Goal: Transaction & Acquisition: Obtain resource

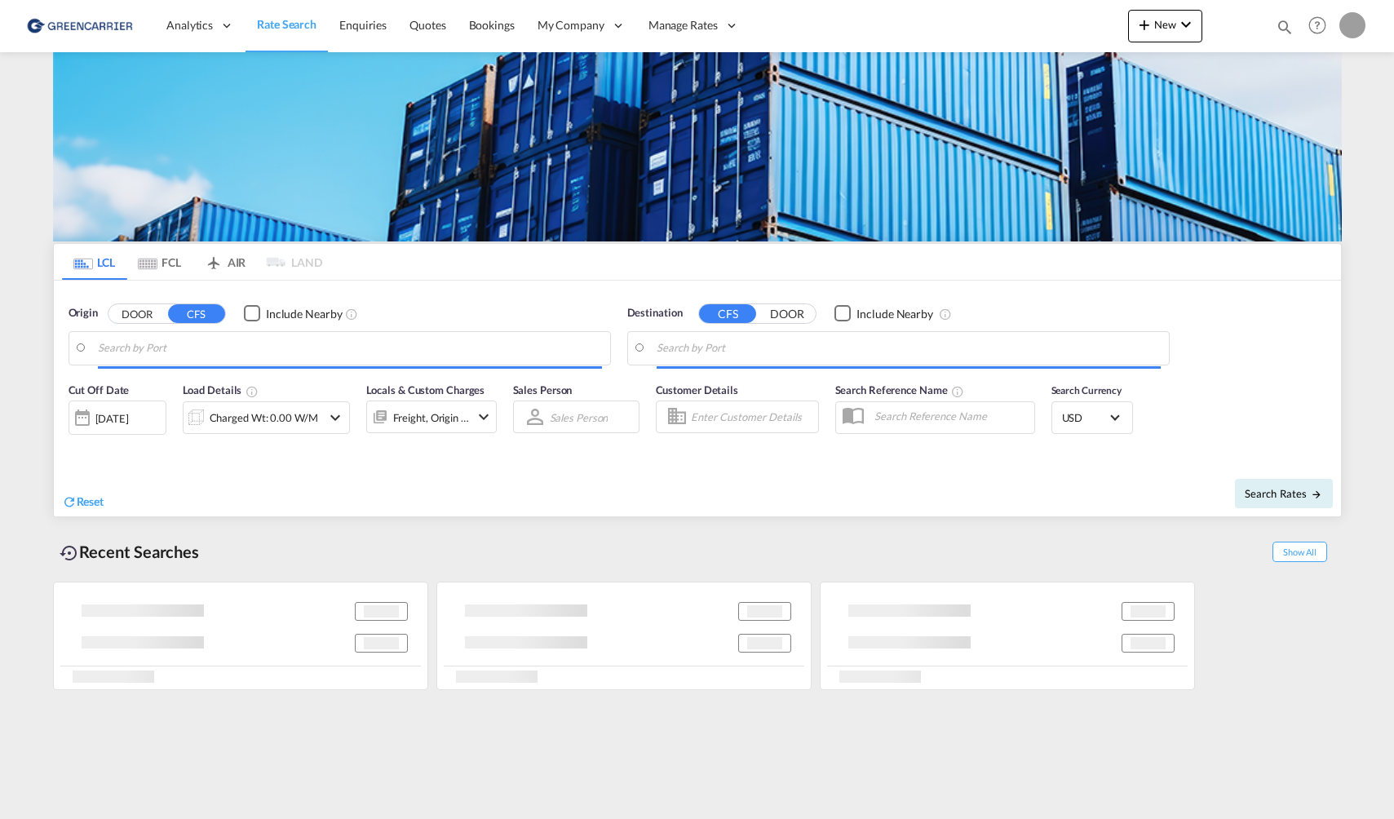
type input "[GEOGRAPHIC_DATA], NOOSL"
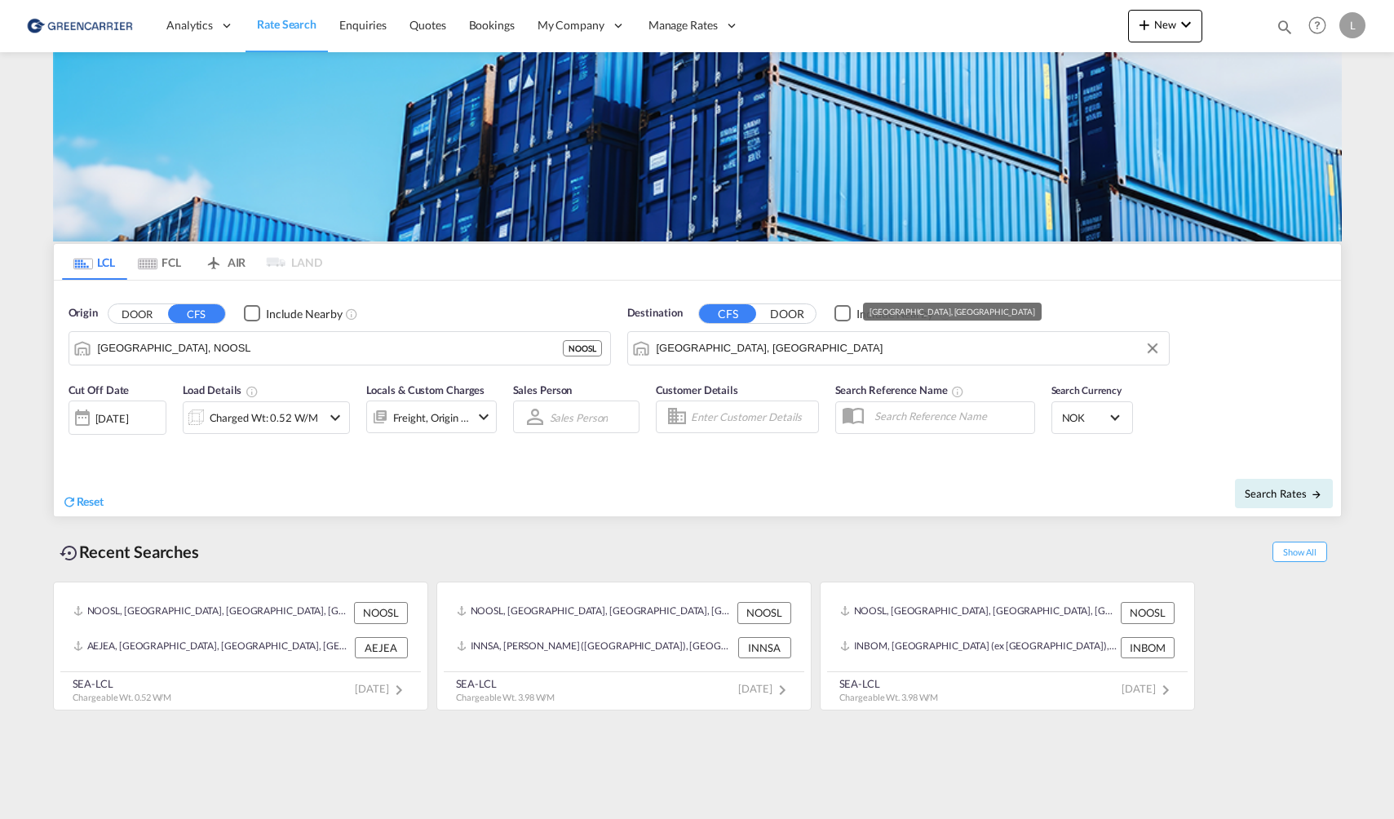
click at [730, 346] on input "[GEOGRAPHIC_DATA], [GEOGRAPHIC_DATA]" at bounding box center [909, 348] width 504 height 24
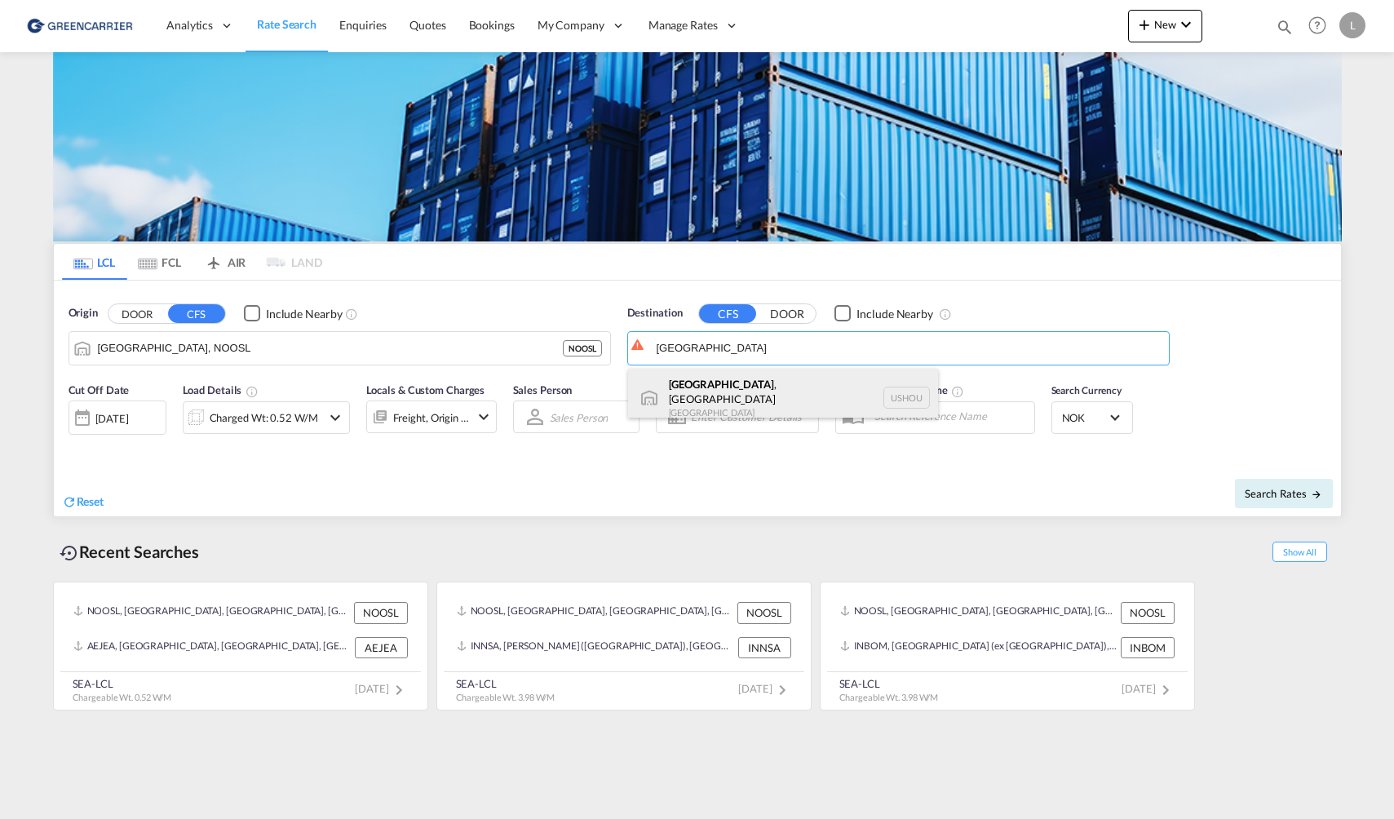
click at [751, 386] on div "[GEOGRAPHIC_DATA] , [GEOGRAPHIC_DATA] [GEOGRAPHIC_DATA] USHOU" at bounding box center [783, 398] width 310 height 59
type input "[GEOGRAPHIC_DATA], [GEOGRAPHIC_DATA], USHOU"
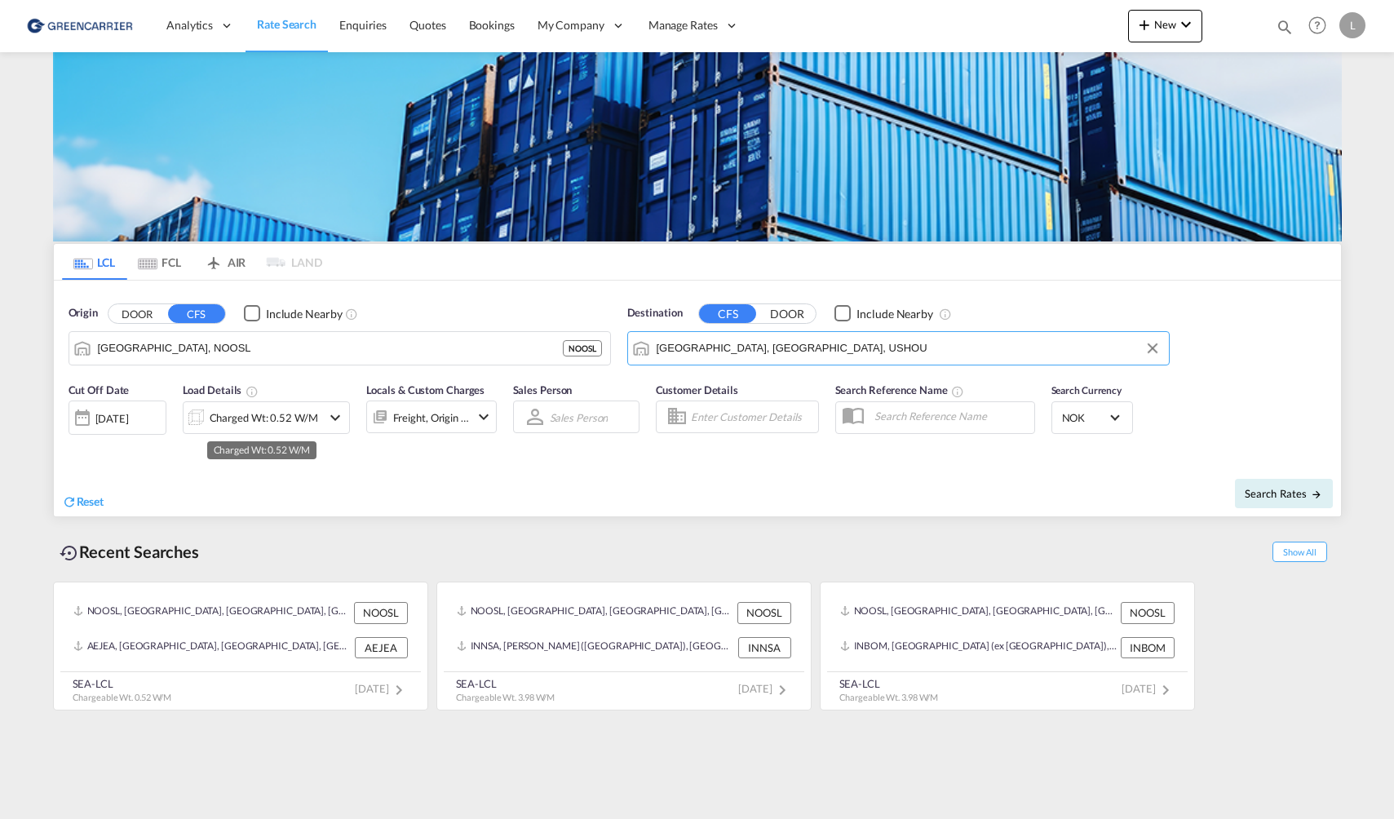
click at [244, 412] on div "Charged Wt: 0.52 W/M" at bounding box center [264, 417] width 109 height 23
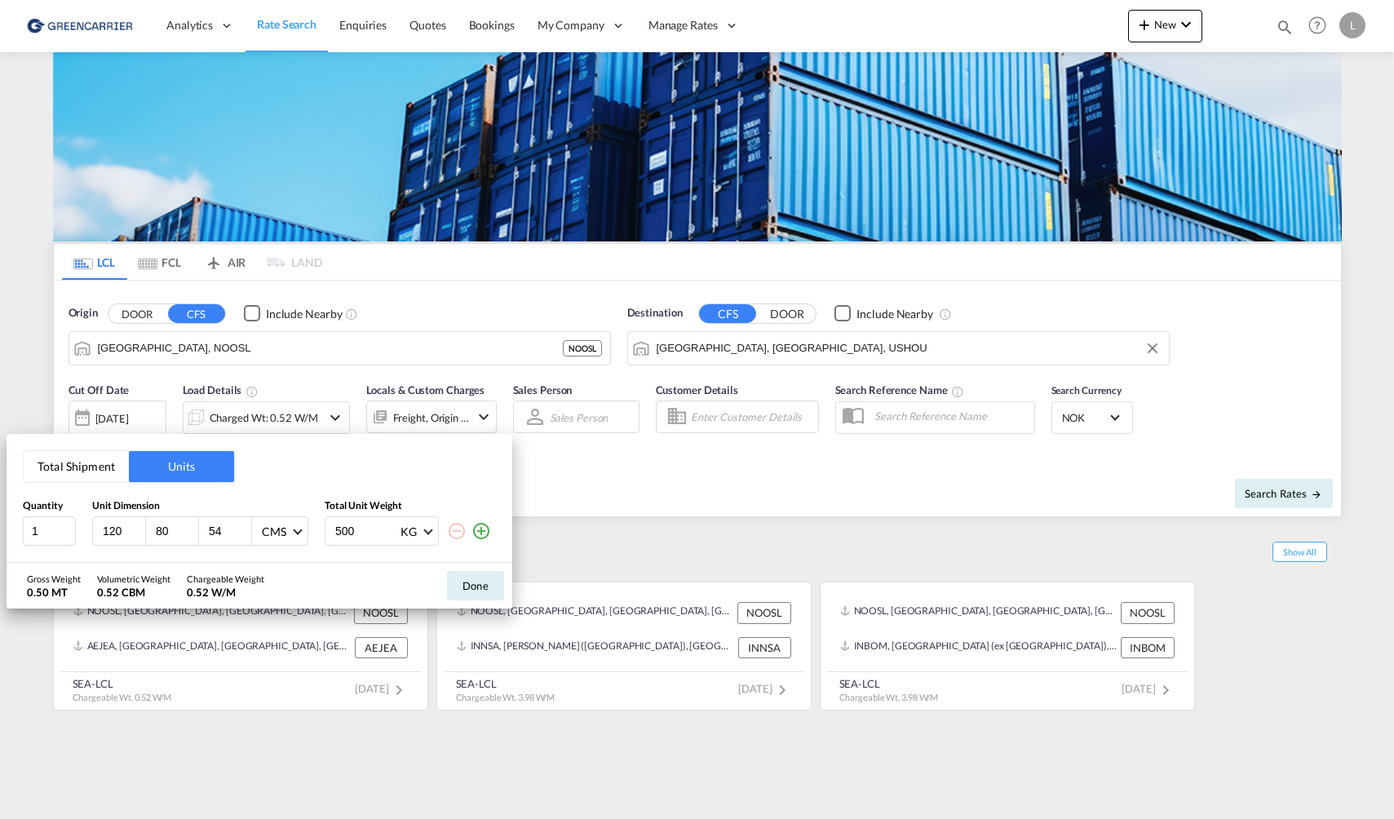
click at [117, 459] on button "Total Shipment" at bounding box center [76, 466] width 105 height 31
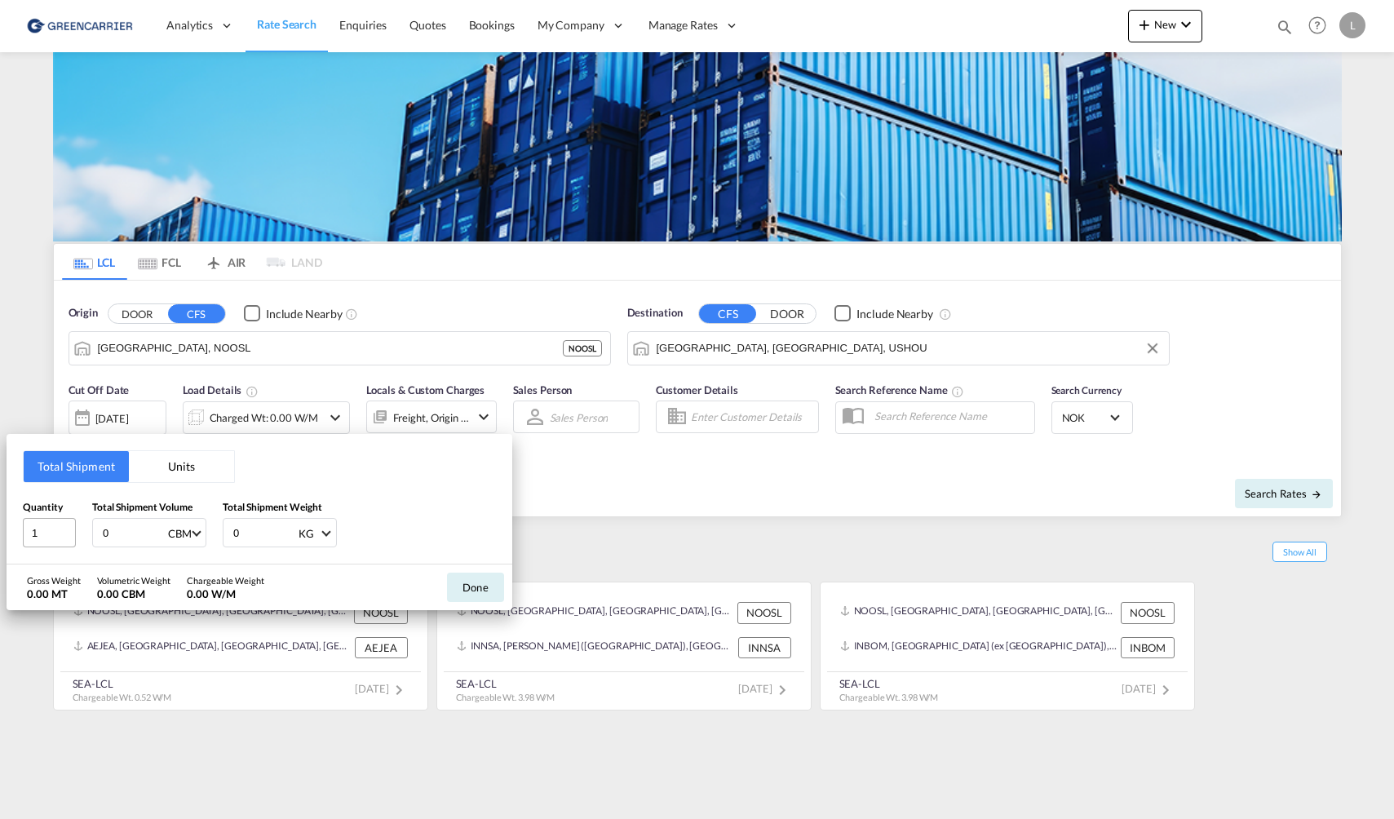
drag, startPoint x: 132, startPoint y: 543, endPoint x: 24, endPoint y: 534, distance: 108.1
click at [27, 535] on div "Quantity 1 Total Shipment Volume 0 CBM CBM CFT Total Shipment Weight 0 KG KG LB" at bounding box center [259, 523] width 473 height 49
click at [123, 538] on input "5.9" at bounding box center [133, 533] width 65 height 28
type input "5.88"
drag, startPoint x: 257, startPoint y: 530, endPoint x: 94, endPoint y: 519, distance: 163.5
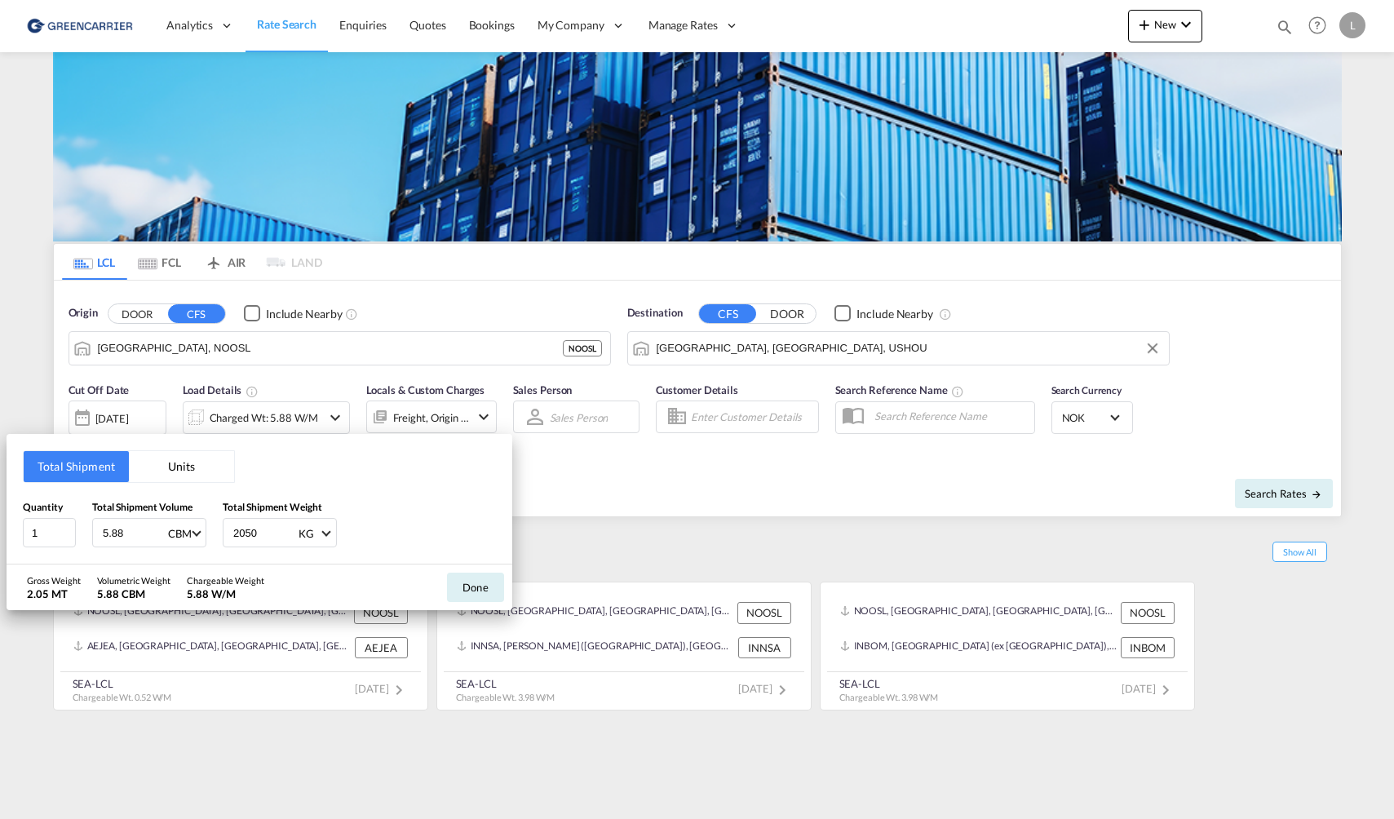
click at [94, 519] on div "Quantity 1 Total Shipment Volume 5.88 CBM CBM CFT Total Shipment Weight 2050 KG…" at bounding box center [259, 523] width 473 height 49
type input "2031"
click at [472, 575] on button "Done" at bounding box center [475, 587] width 57 height 29
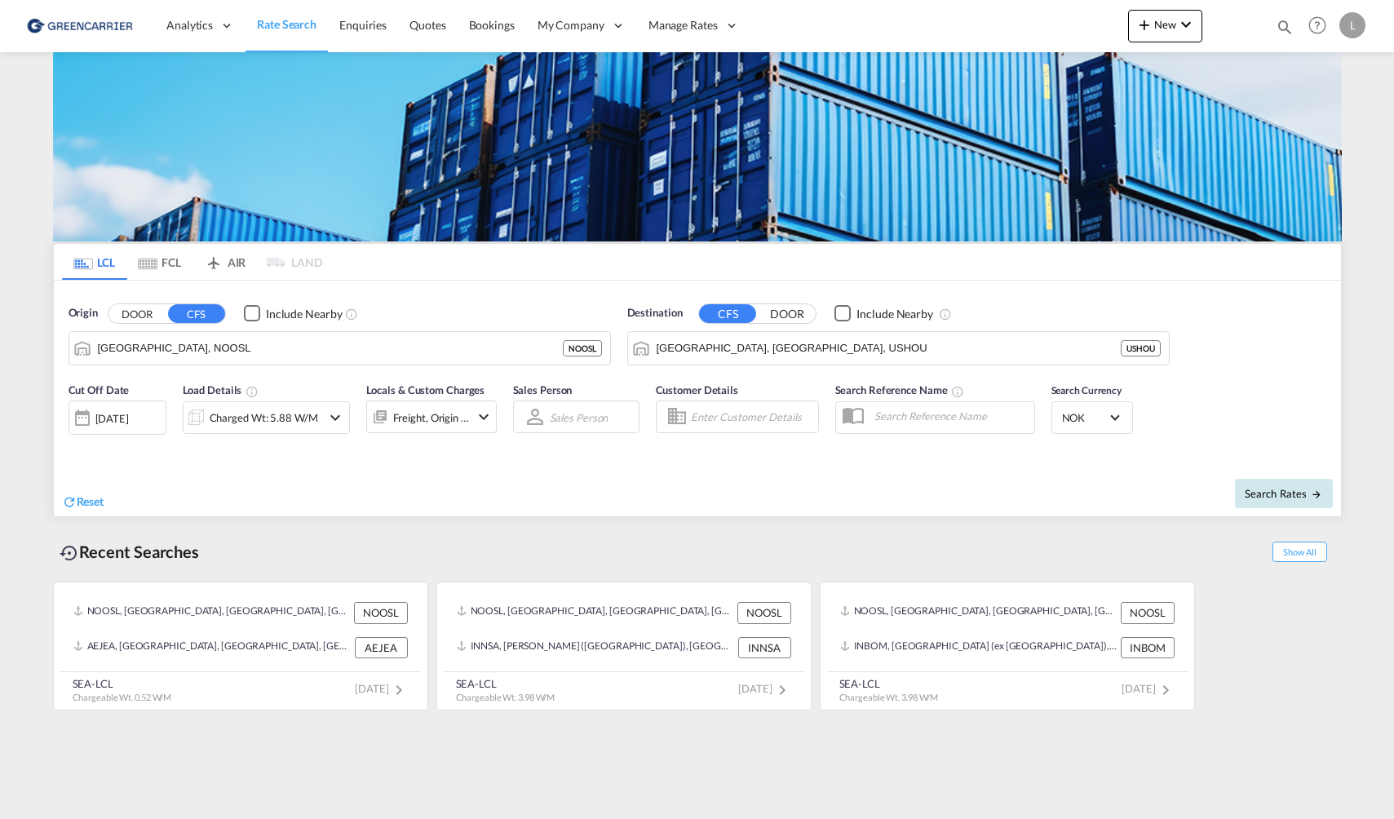
click at [1263, 479] on button "Search Rates" at bounding box center [1284, 493] width 98 height 29
type input "NOOSL to USHOU / [DATE]"
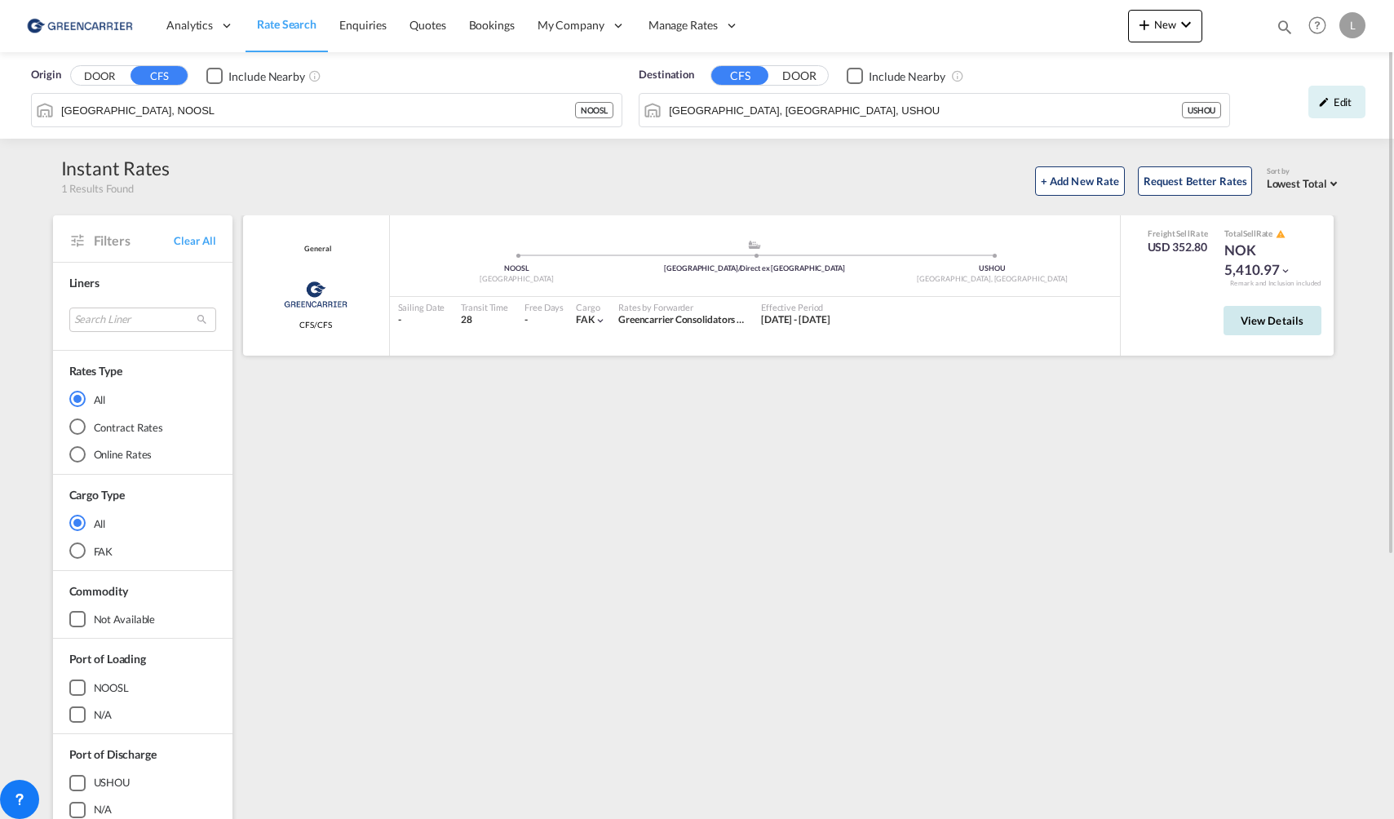
click at [1264, 317] on span "View Details" at bounding box center [1273, 320] width 64 height 13
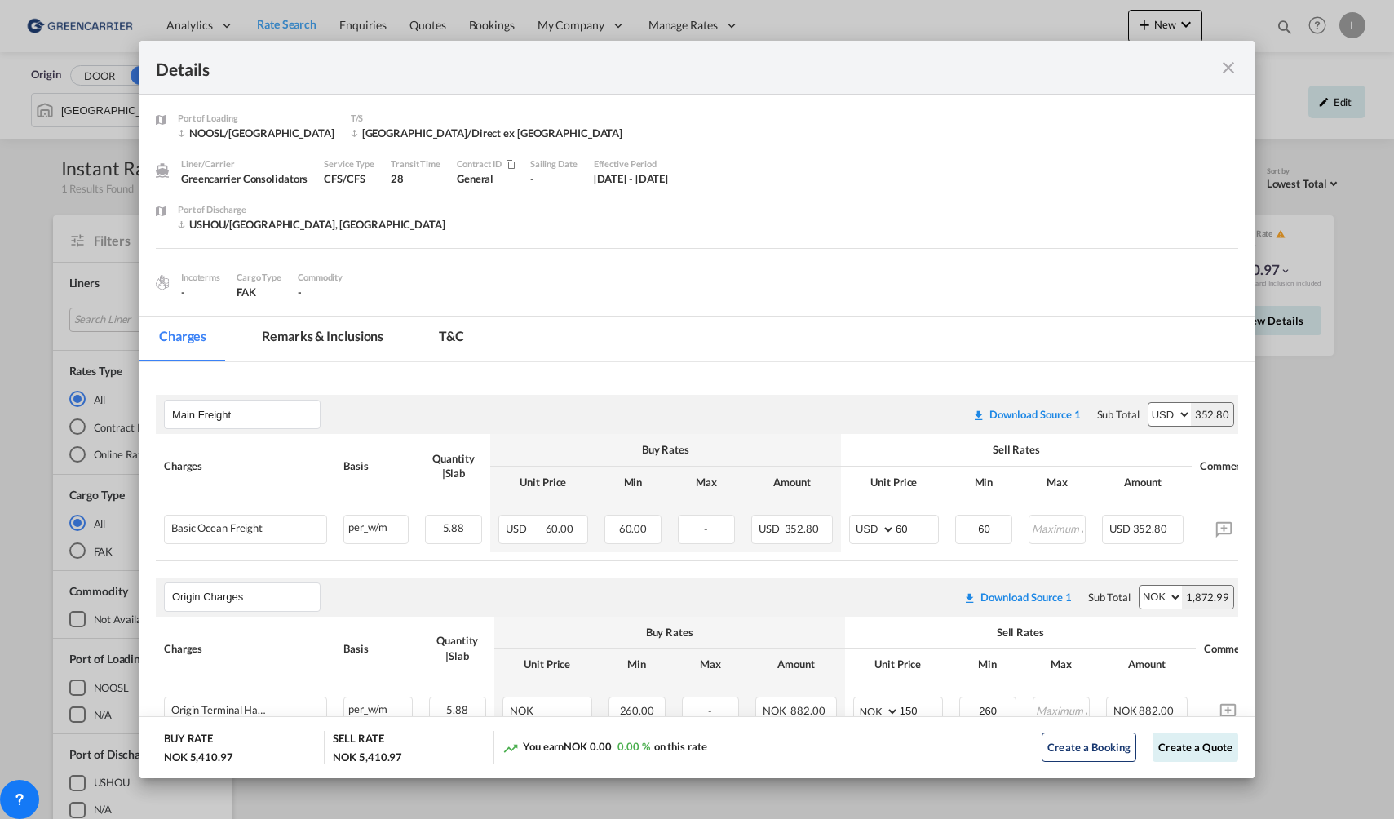
scroll to position [245, 0]
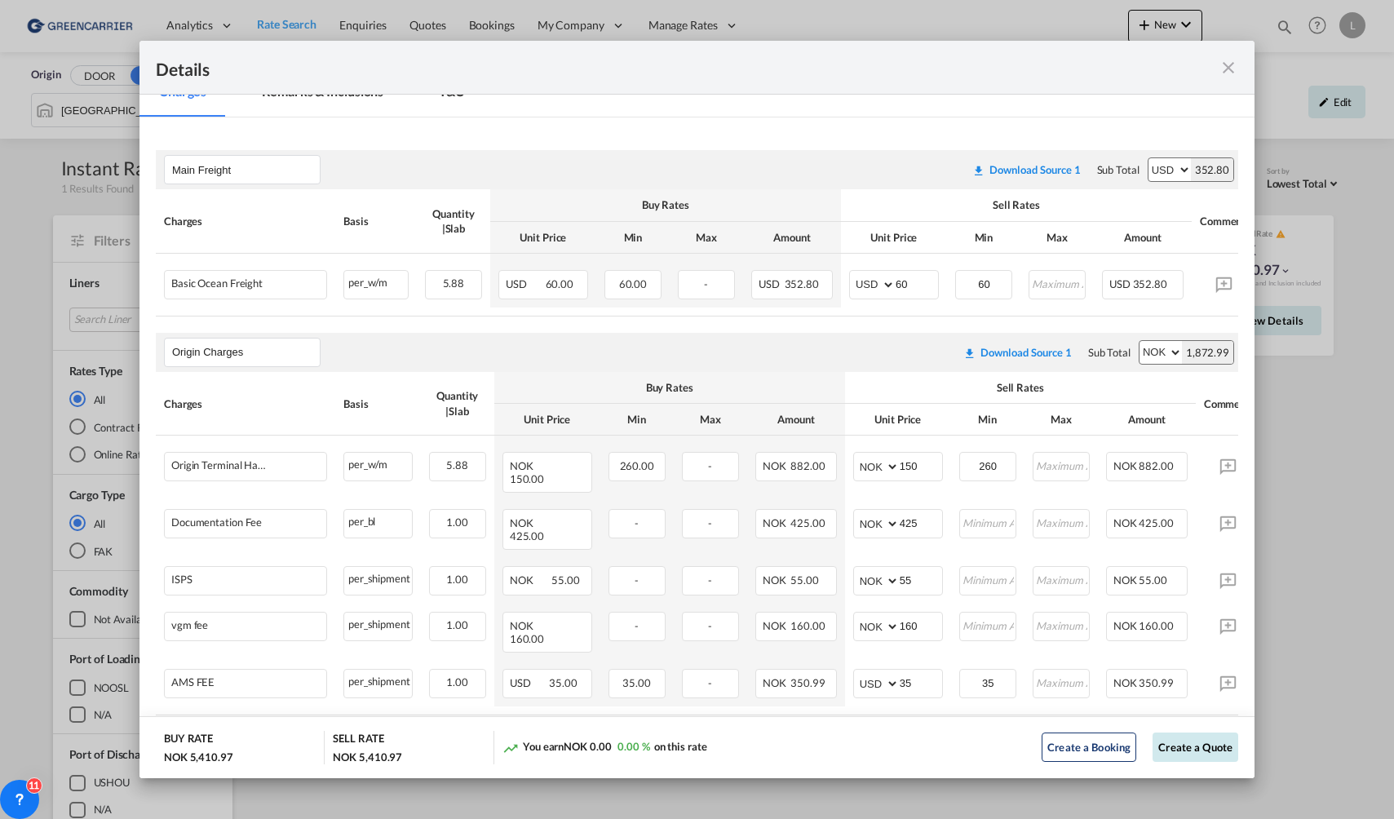
click at [1170, 755] on button "Create a Quote" at bounding box center [1196, 747] width 86 height 29
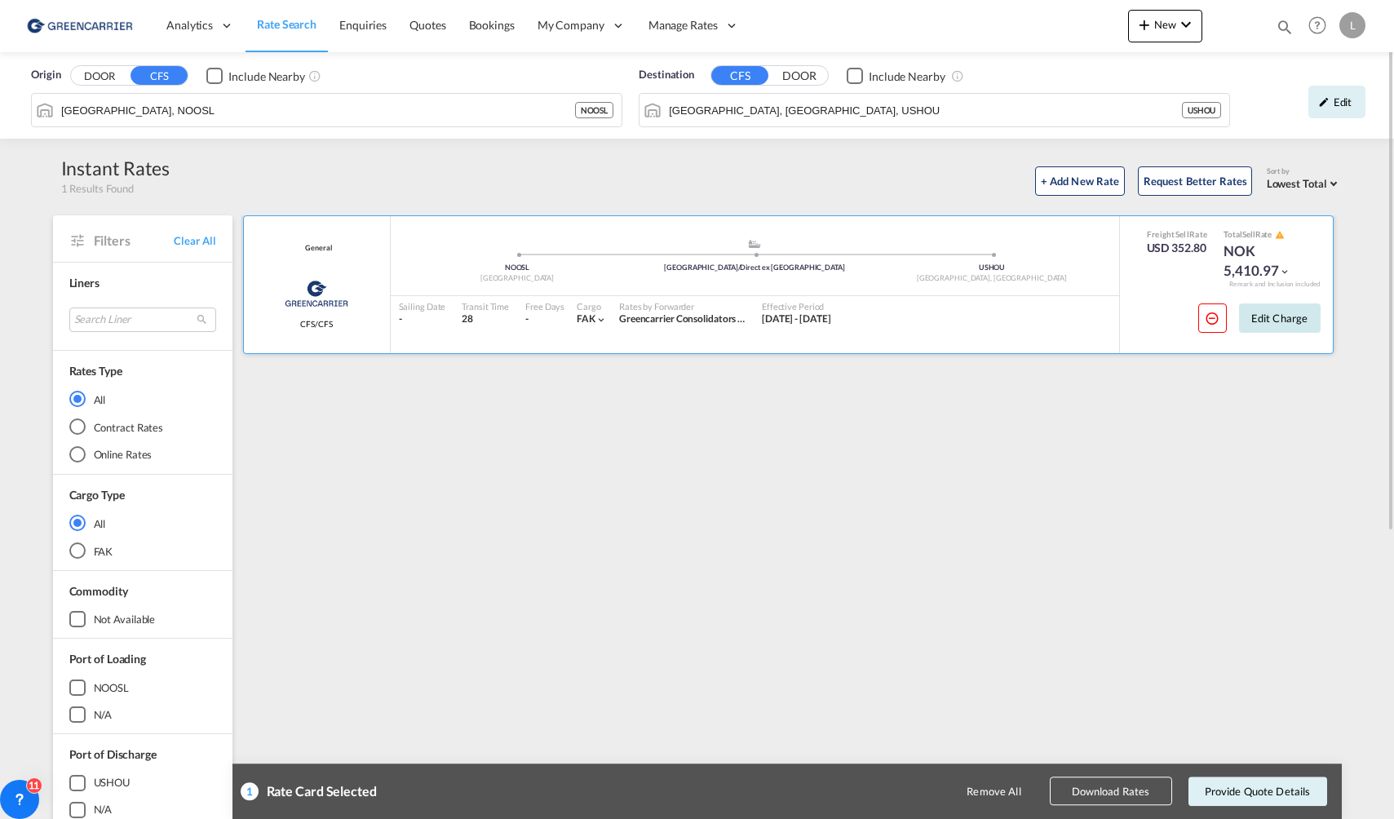
click at [1309, 320] on button "Edit Charge" at bounding box center [1280, 318] width 82 height 29
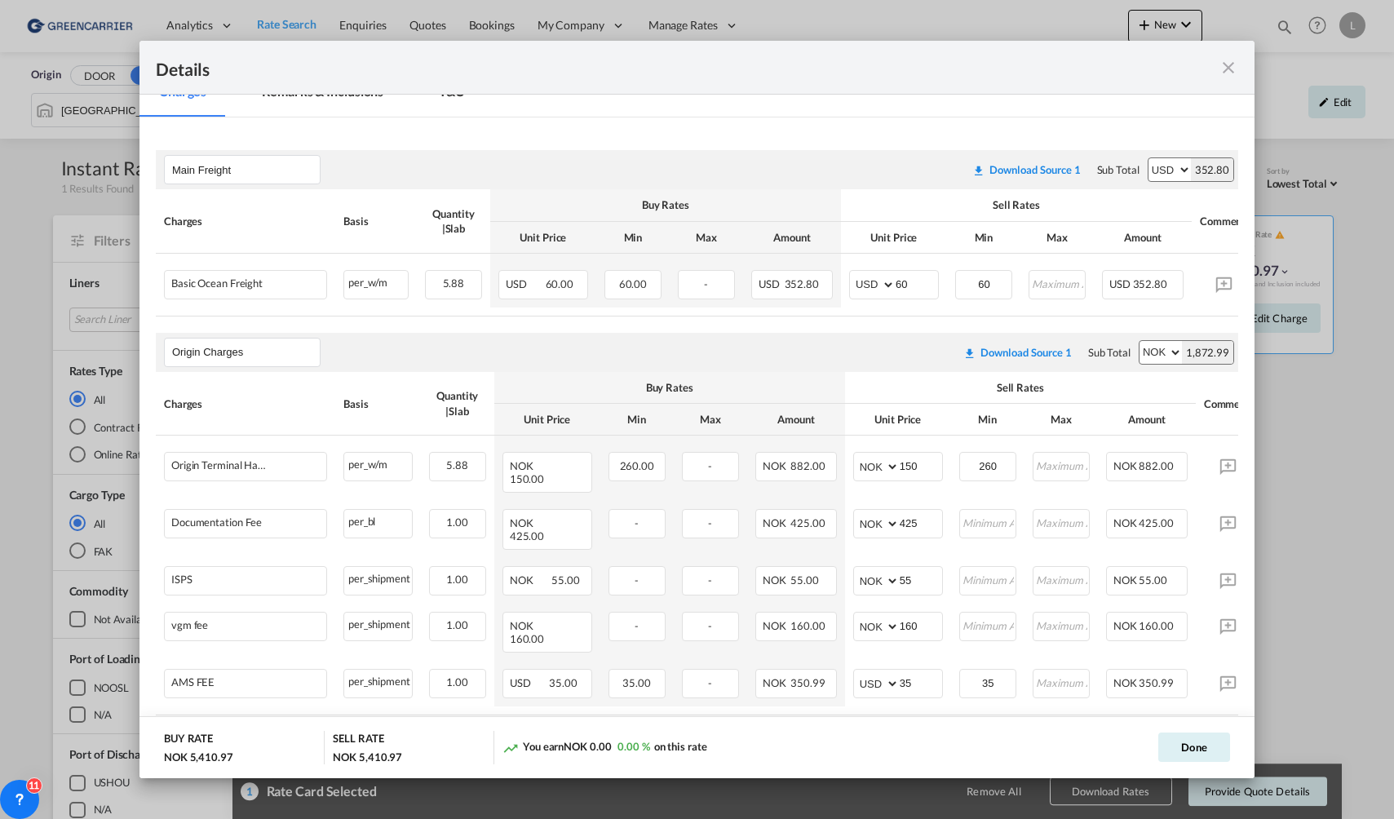
scroll to position [305, 0]
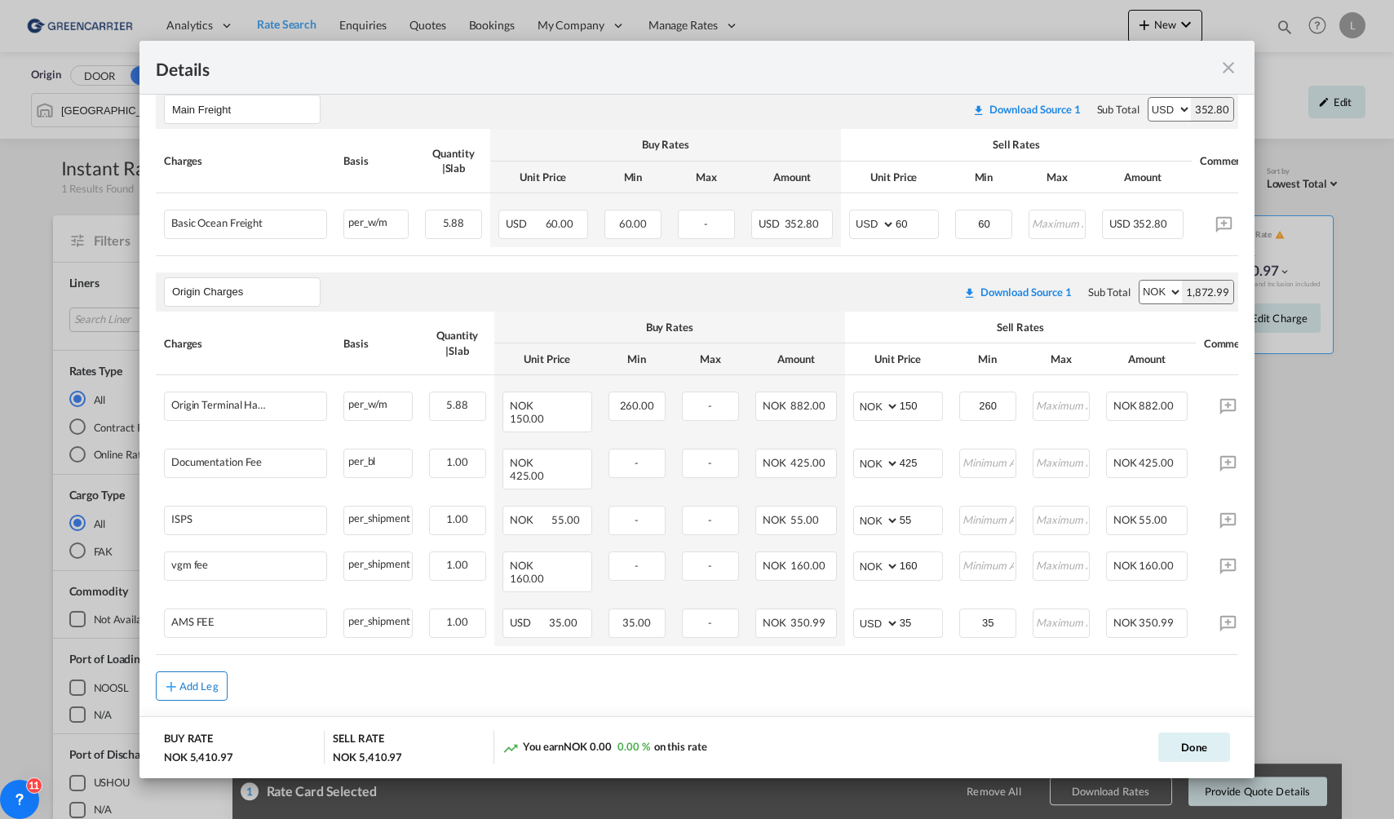
click at [190, 671] on button "Add Leg" at bounding box center [192, 685] width 72 height 29
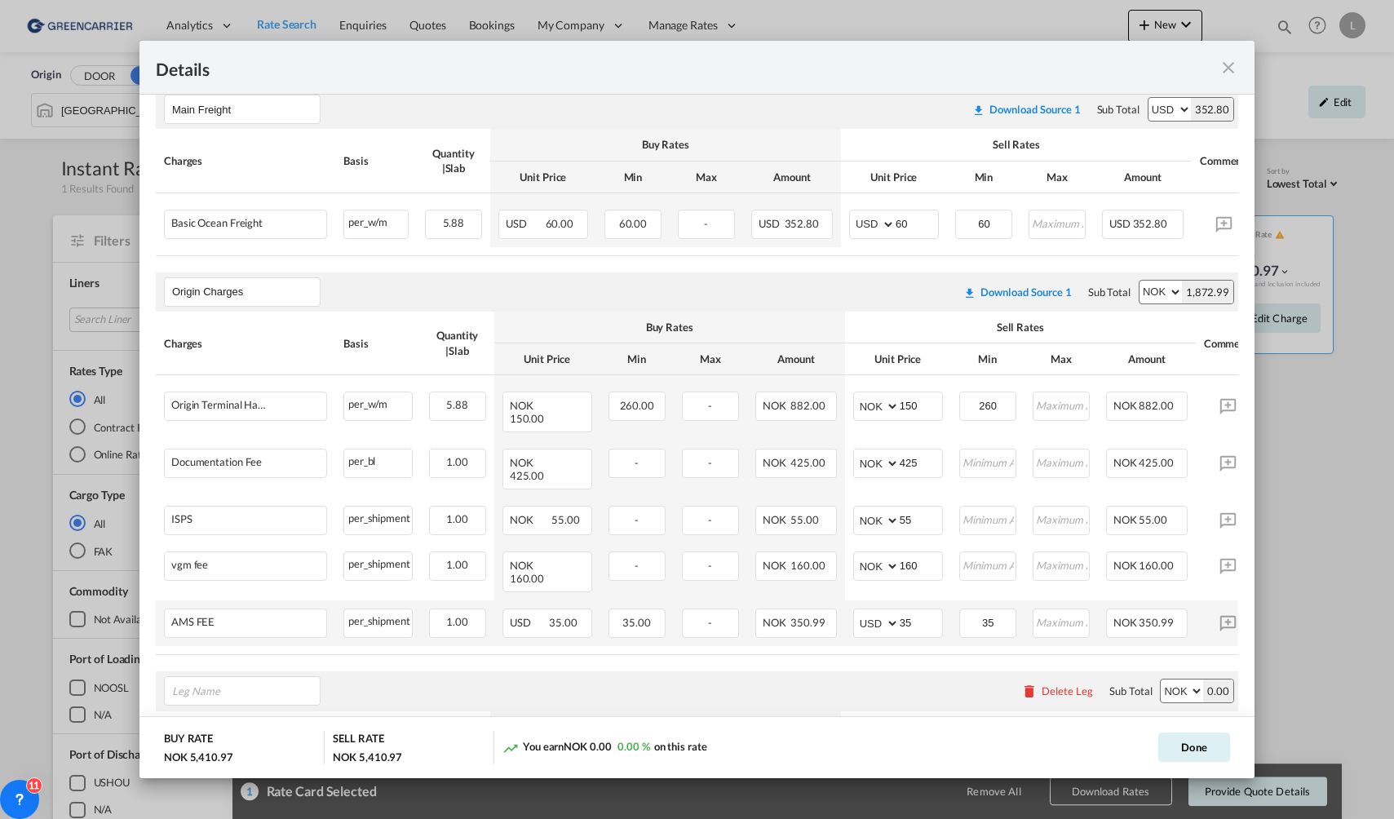
scroll to position [468, 0]
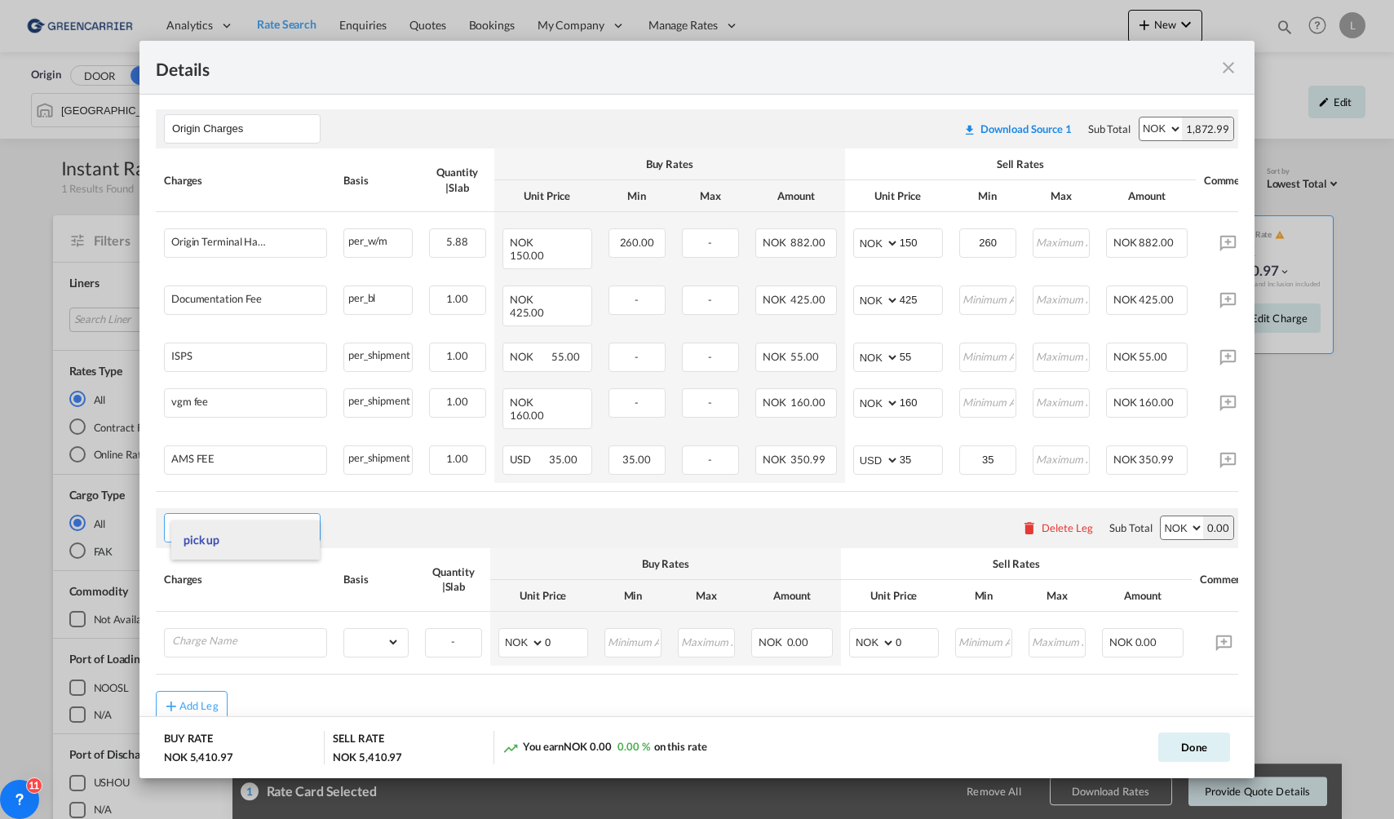
click at [279, 546] on li "pick up" at bounding box center [245, 540] width 148 height 39
type input "pick up"
click at [273, 629] on input "Charge Name" at bounding box center [249, 641] width 154 height 24
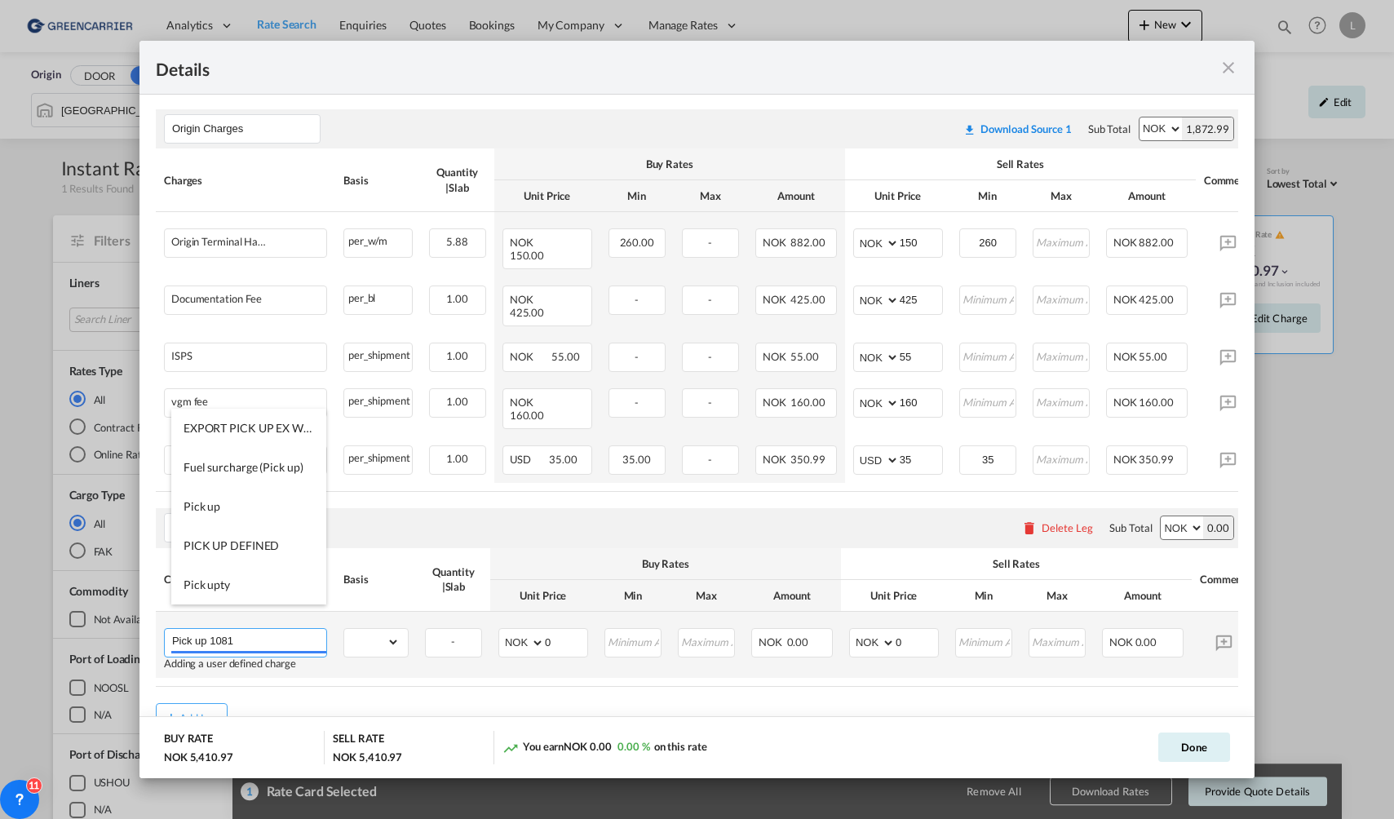
type input "Pick up 1081"
click at [375, 629] on select "gross_weight volumetric_weight per_shipment per_bl % on pickup per_km per_hawb …" at bounding box center [371, 642] width 55 height 26
select select "per_shipment"
click at [344, 629] on select "gross_weight volumetric_weight per_shipment per_bl % on pickup per_km per_hawb …" at bounding box center [371, 642] width 55 height 26
click at [579, 629] on input "0" at bounding box center [566, 641] width 42 height 24
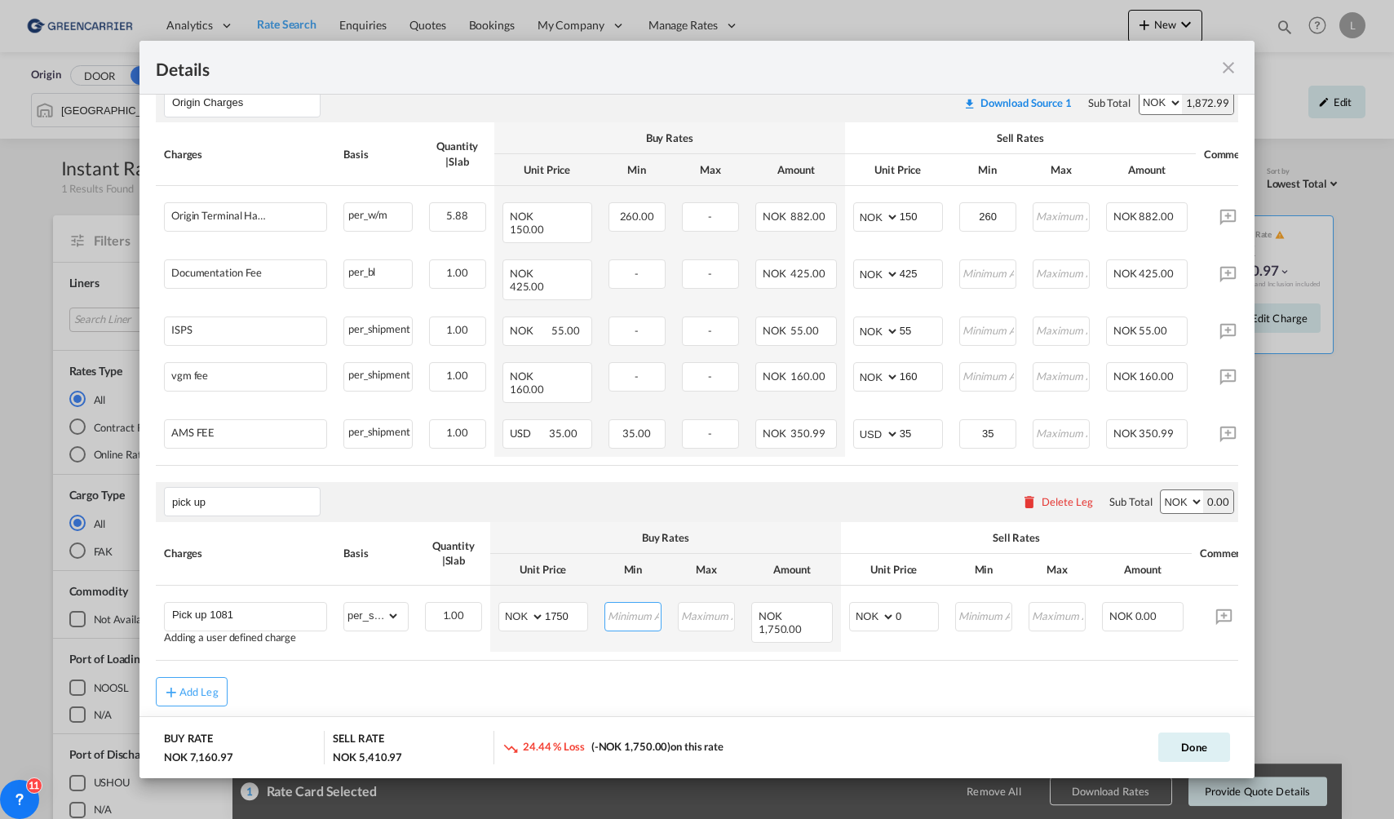
scroll to position [504, 0]
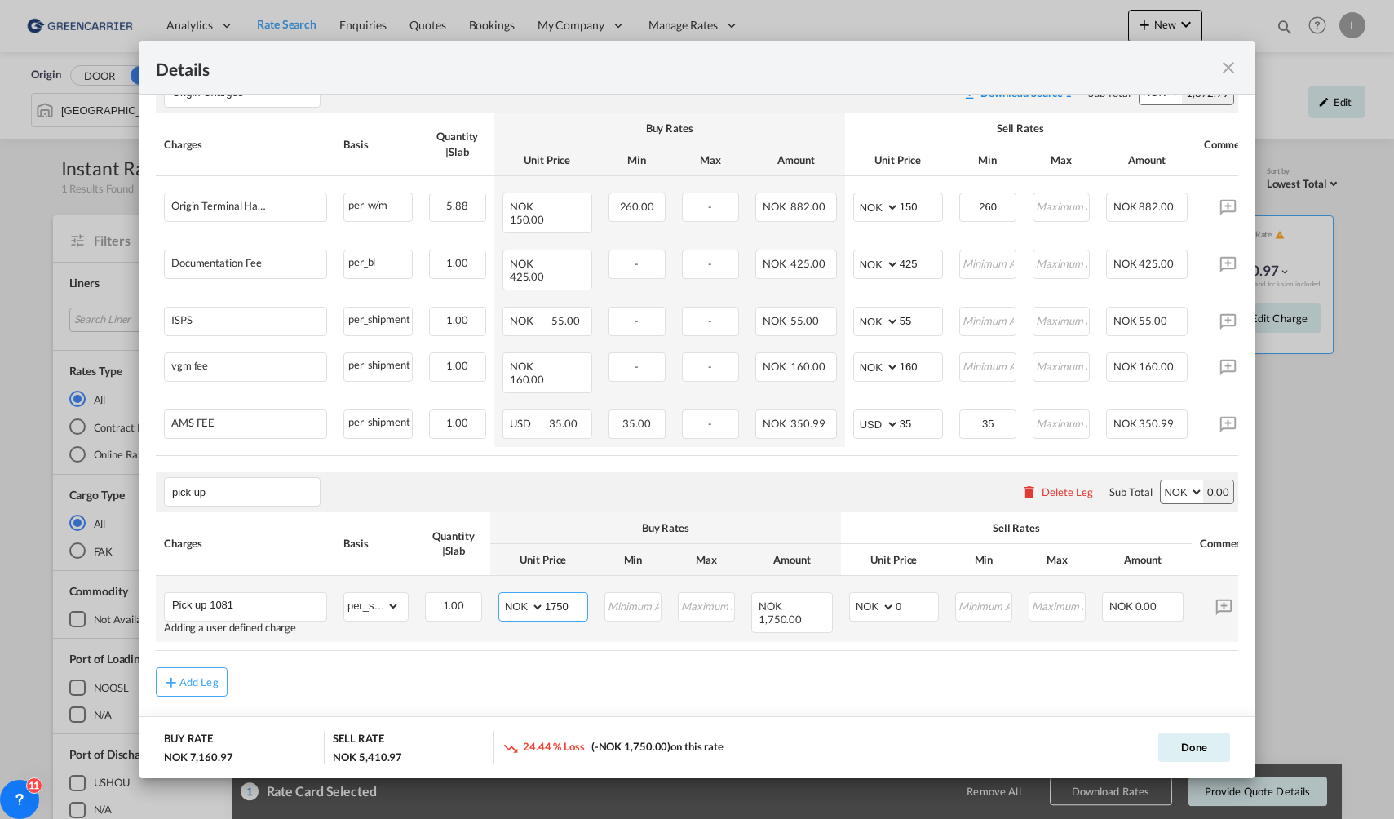
click at [569, 593] on input "1750" at bounding box center [566, 605] width 42 height 24
type input "1700"
drag, startPoint x: 592, startPoint y: 652, endPoint x: 306, endPoint y: 649, distance: 286.4
click at [591, 667] on div "Add Leg" at bounding box center [697, 681] width 1083 height 29
click at [205, 667] on button "Add Leg" at bounding box center [192, 681] width 72 height 29
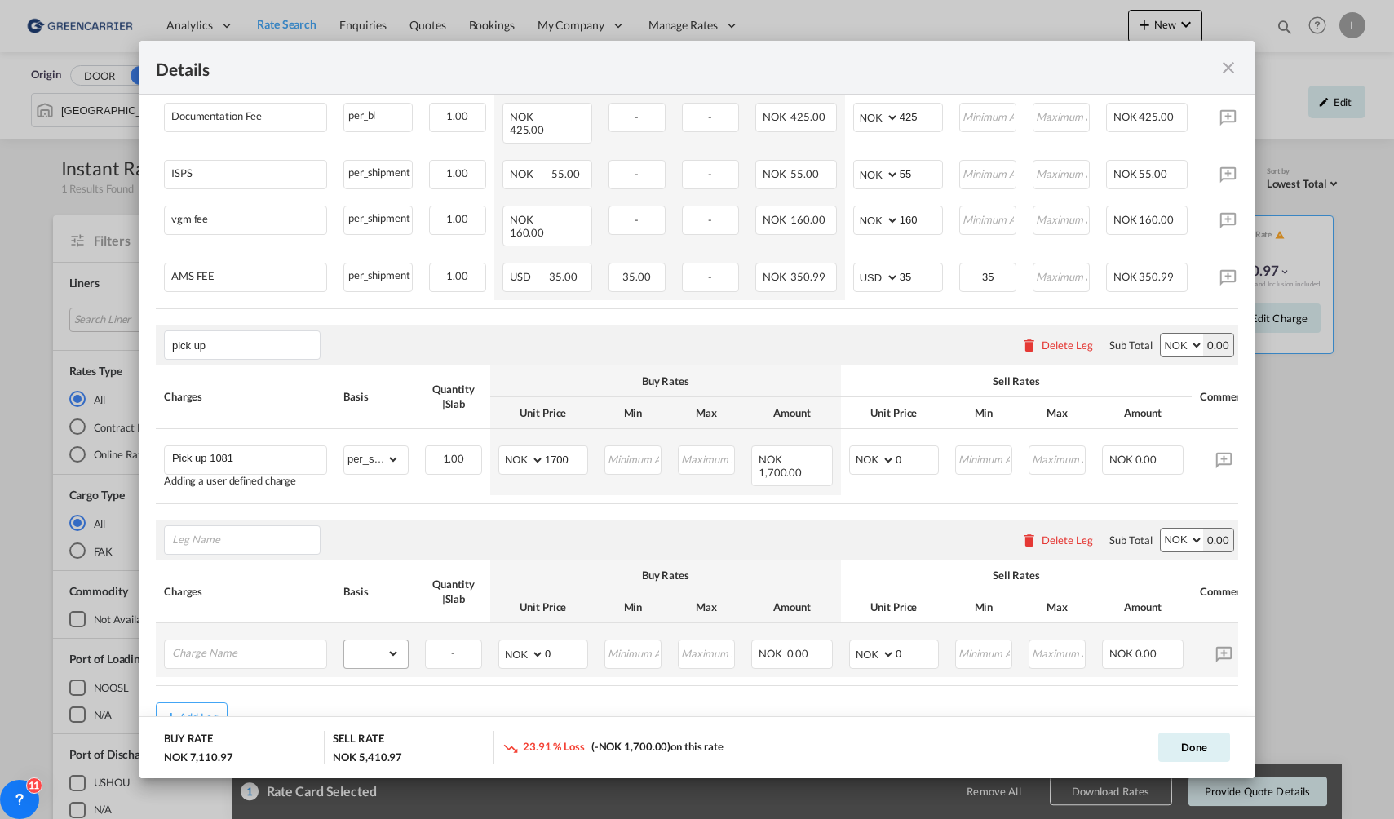
scroll to position [667, 0]
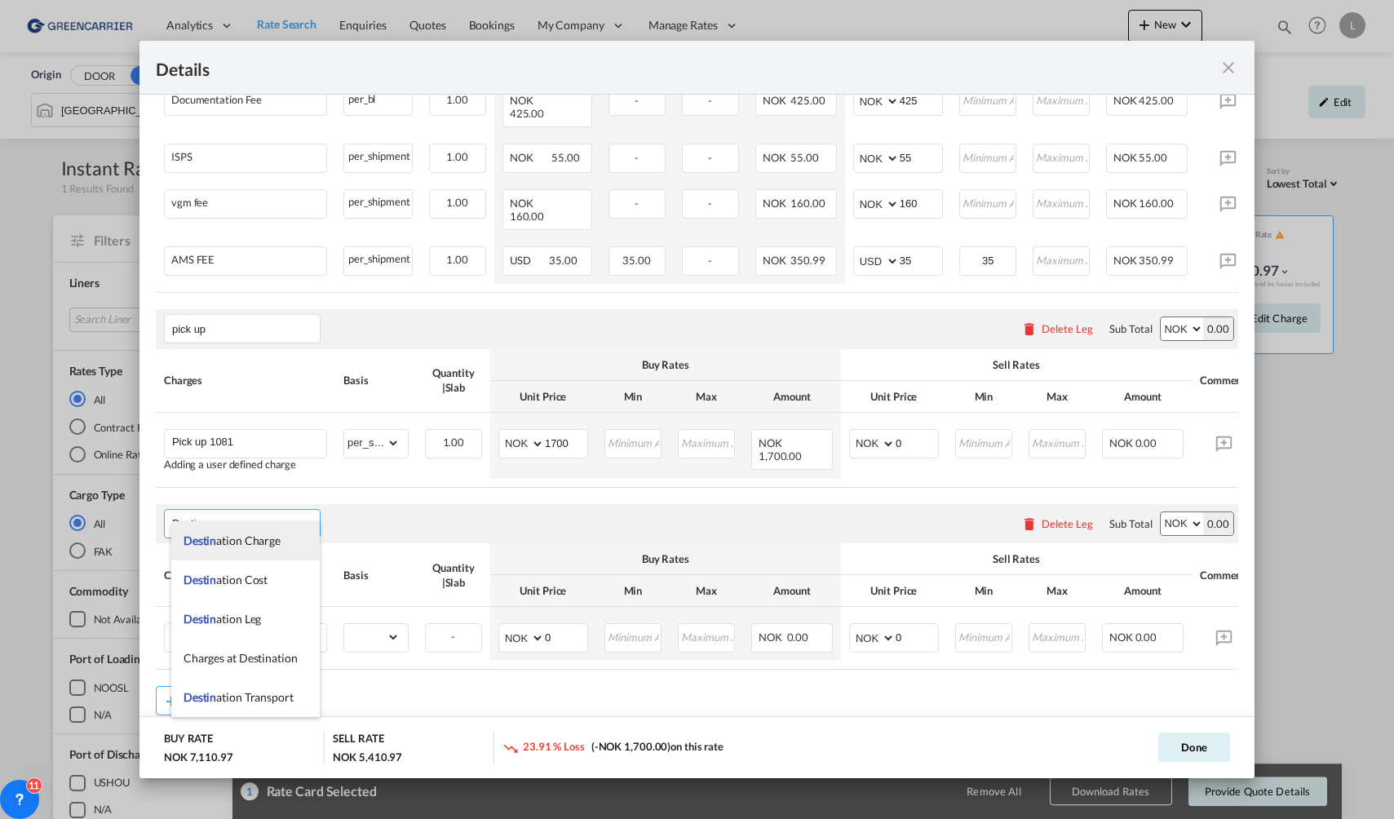
click at [286, 543] on li "Destin ation Charge" at bounding box center [245, 540] width 148 height 39
type input "Destination Charge"
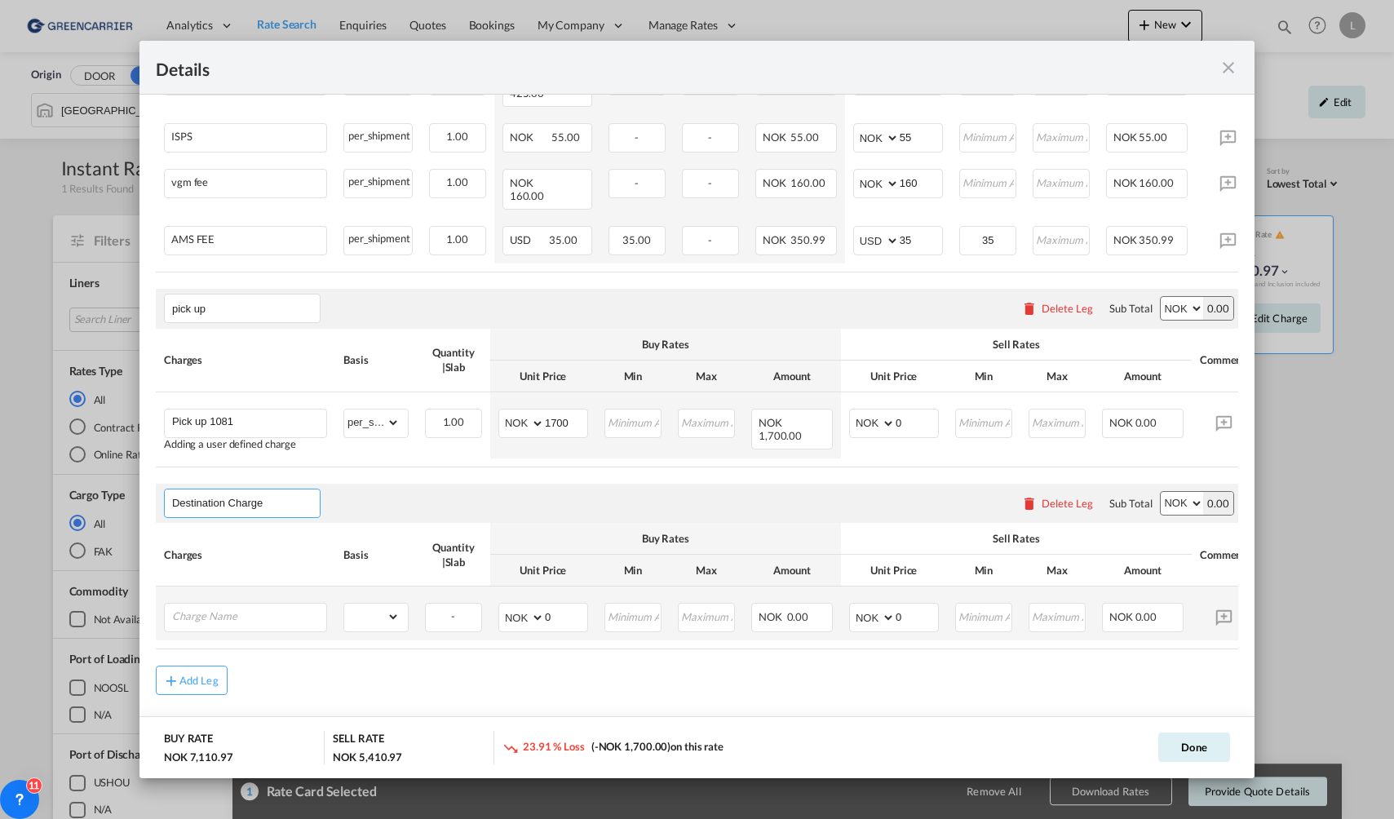
scroll to position [692, 0]
click at [231, 600] on input "Charge Name" at bounding box center [249, 612] width 154 height 24
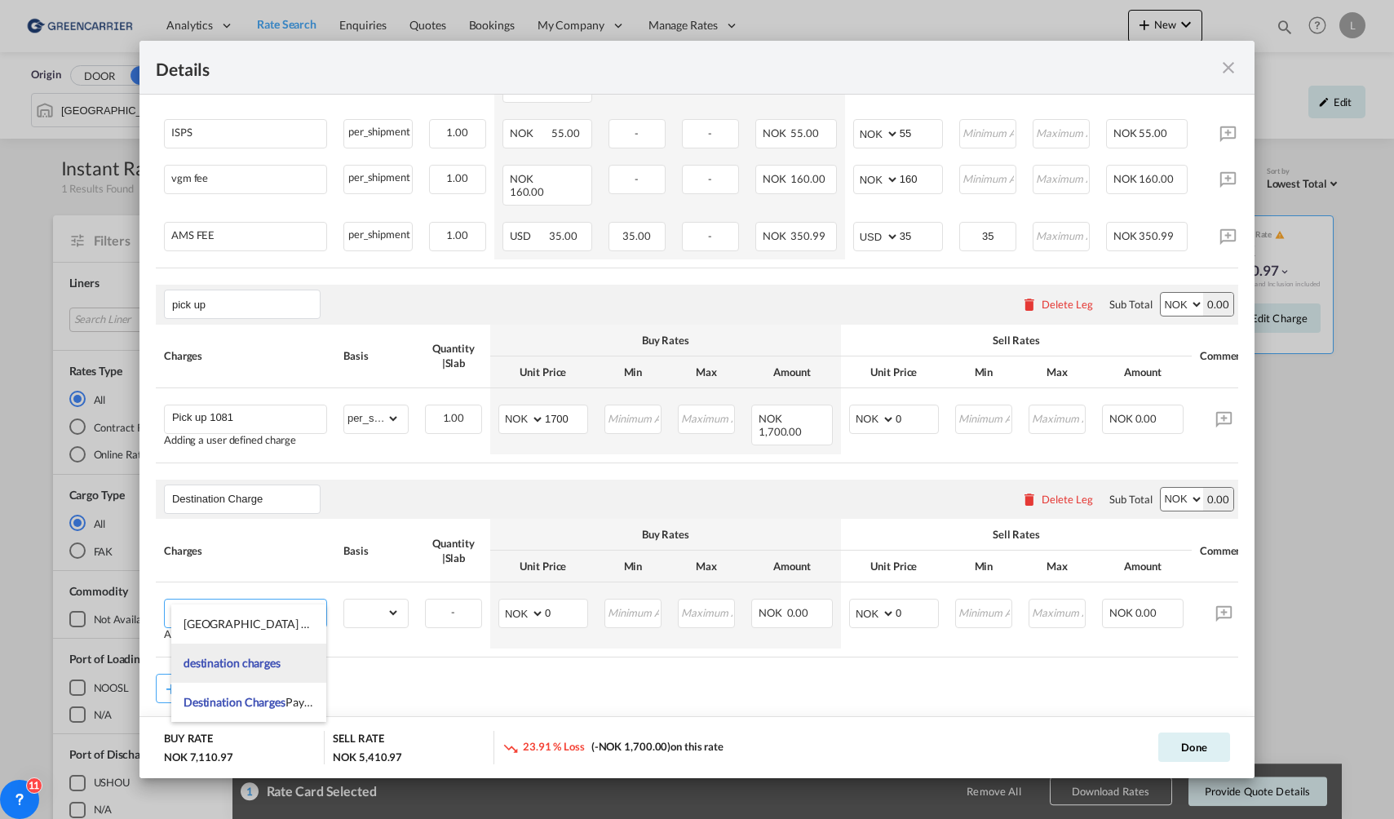
click at [287, 670] on li "destination charges" at bounding box center [248, 663] width 155 height 39
type input "destination charges"
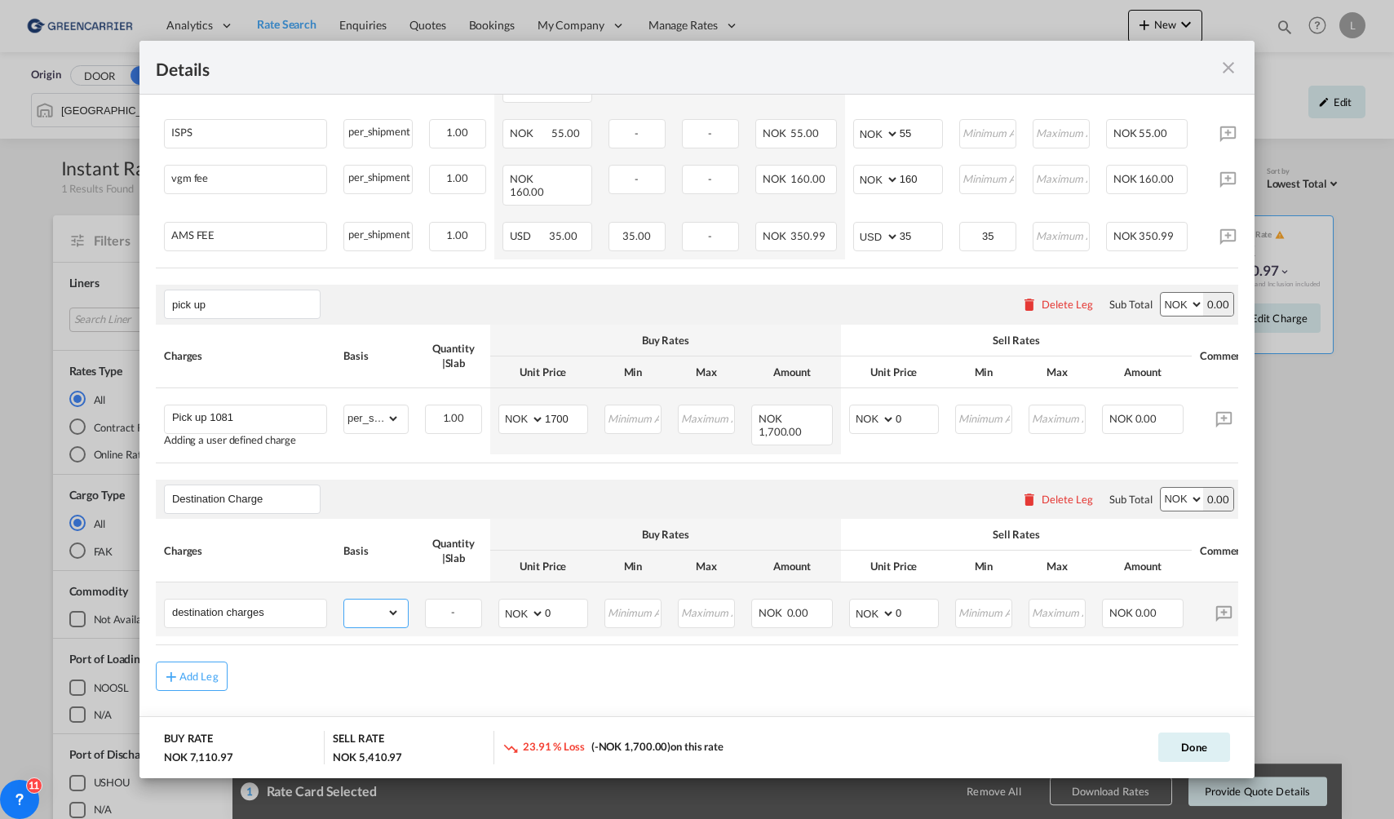
click at [363, 600] on select "gross_weight volumetric_weight per_shipment per_bl per_km per_hawb per_kg flat …" at bounding box center [371, 613] width 55 height 26
select select "per_shipment"
click at [344, 600] on select "gross_weight volumetric_weight per_shipment per_bl per_km per_hawb per_kg flat …" at bounding box center [371, 613] width 55 height 26
click at [527, 602] on select "AED AFN ALL AMD ANG AOA ARS AUD AWG AZN BAM BBD BDT BGN BHD BIF BMD BND [PERSON…" at bounding box center [523, 613] width 42 height 23
click at [880, 602] on select "AED AFN ALL AMD ANG AOA ARS AUD AWG AZN BAM BBD BDT BGN BHD BIF BMD BND [PERSON…" at bounding box center [874, 613] width 42 height 23
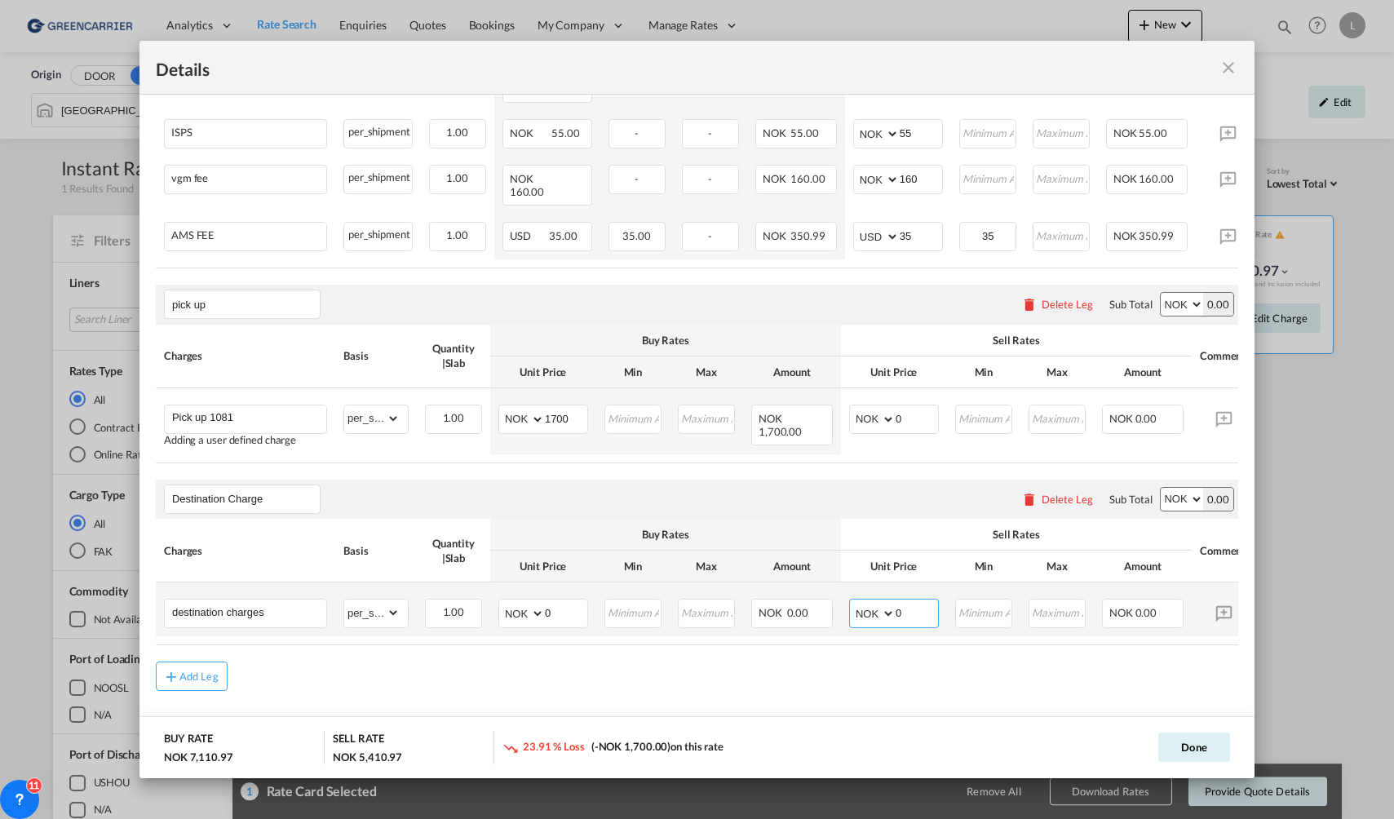
select select "string:USD"
click at [853, 602] on select "AED AFN ALL AMD ANG AOA ARS AUD AWG AZN BAM BBD BDT BGN BHD BIF BMD BND [PERSON…" at bounding box center [874, 613] width 42 height 23
type input "704"
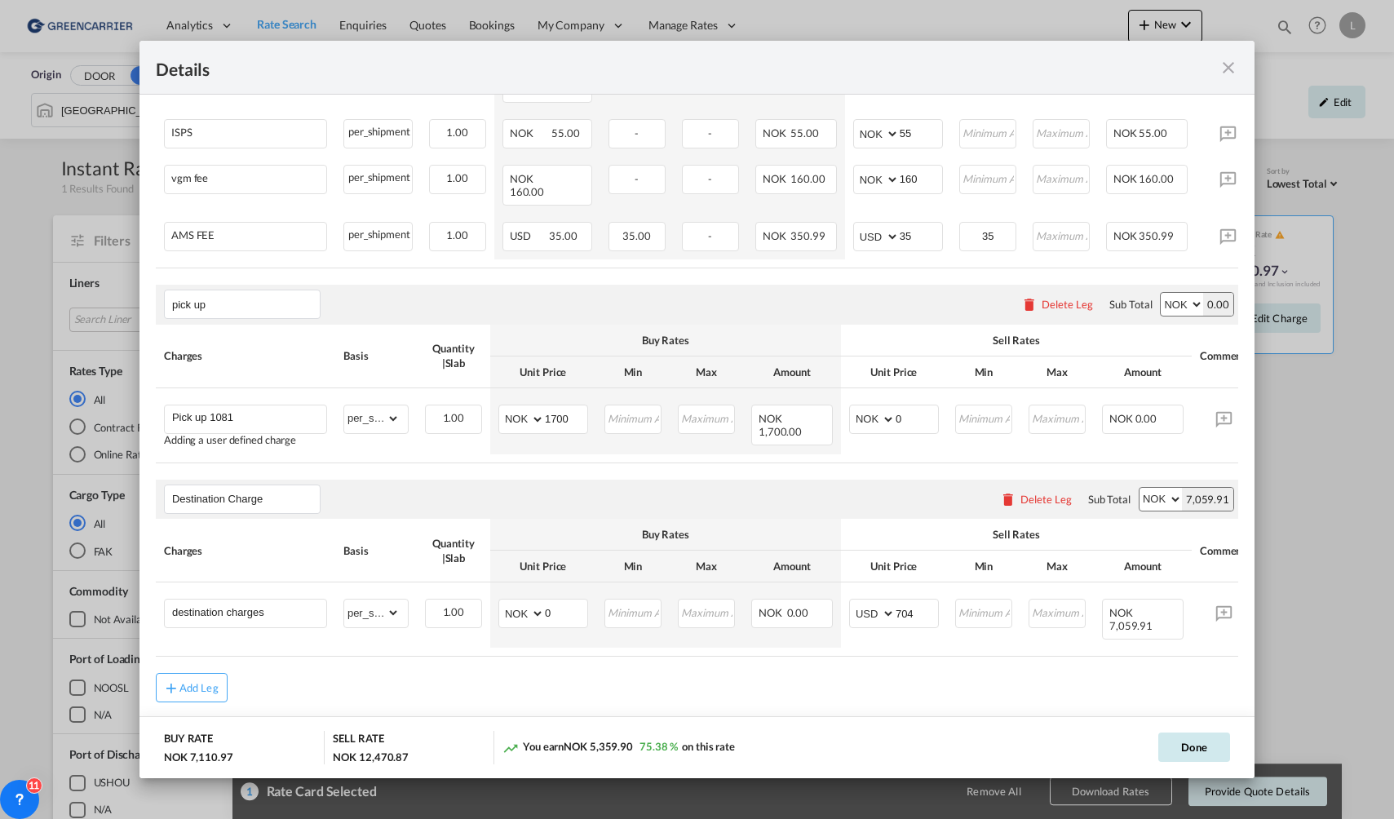
click at [1172, 749] on button "Done" at bounding box center [1195, 747] width 72 height 29
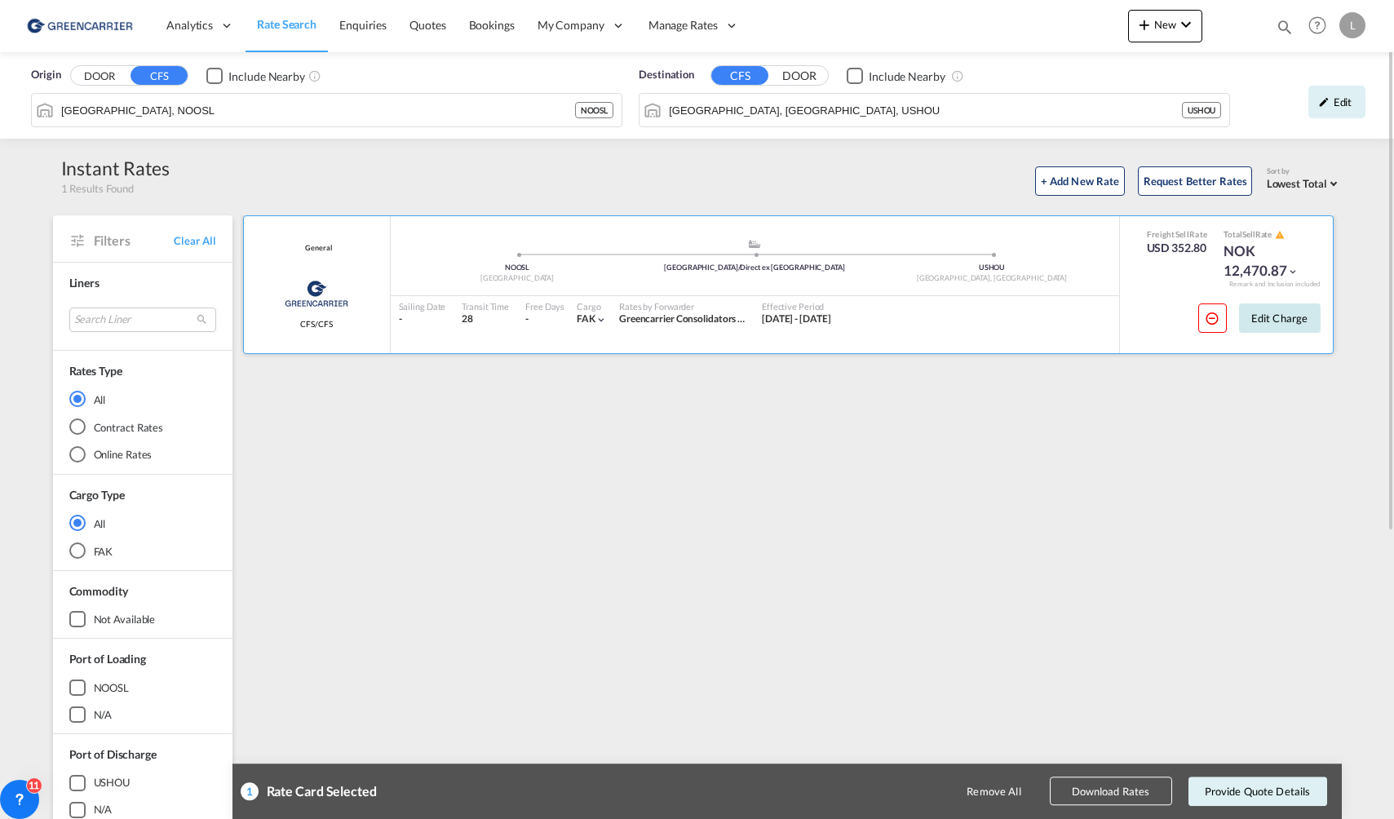
click at [1292, 321] on button "Edit Charge" at bounding box center [1280, 318] width 82 height 29
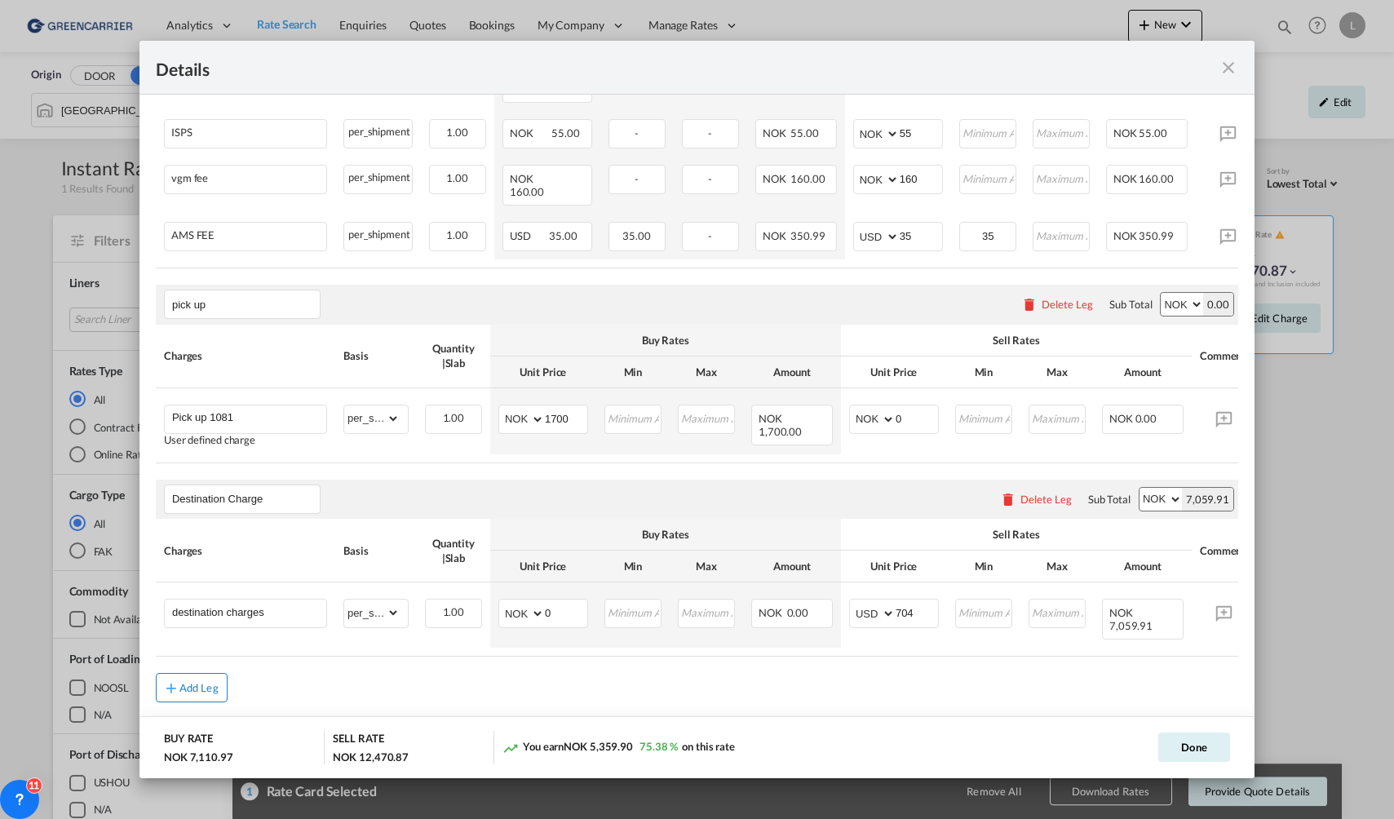
click at [189, 683] on div "Add Leg" at bounding box center [198, 688] width 39 height 10
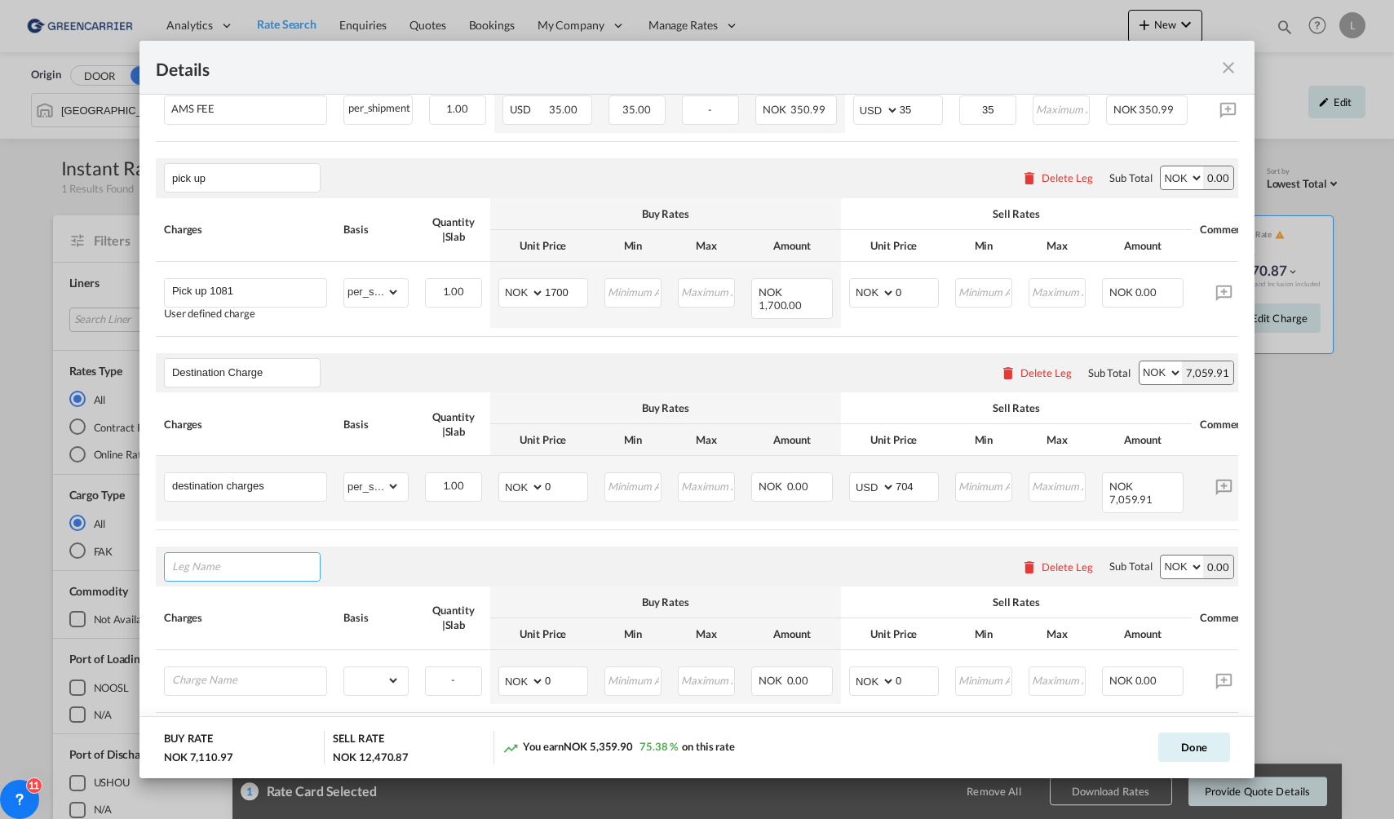
scroll to position [797, 0]
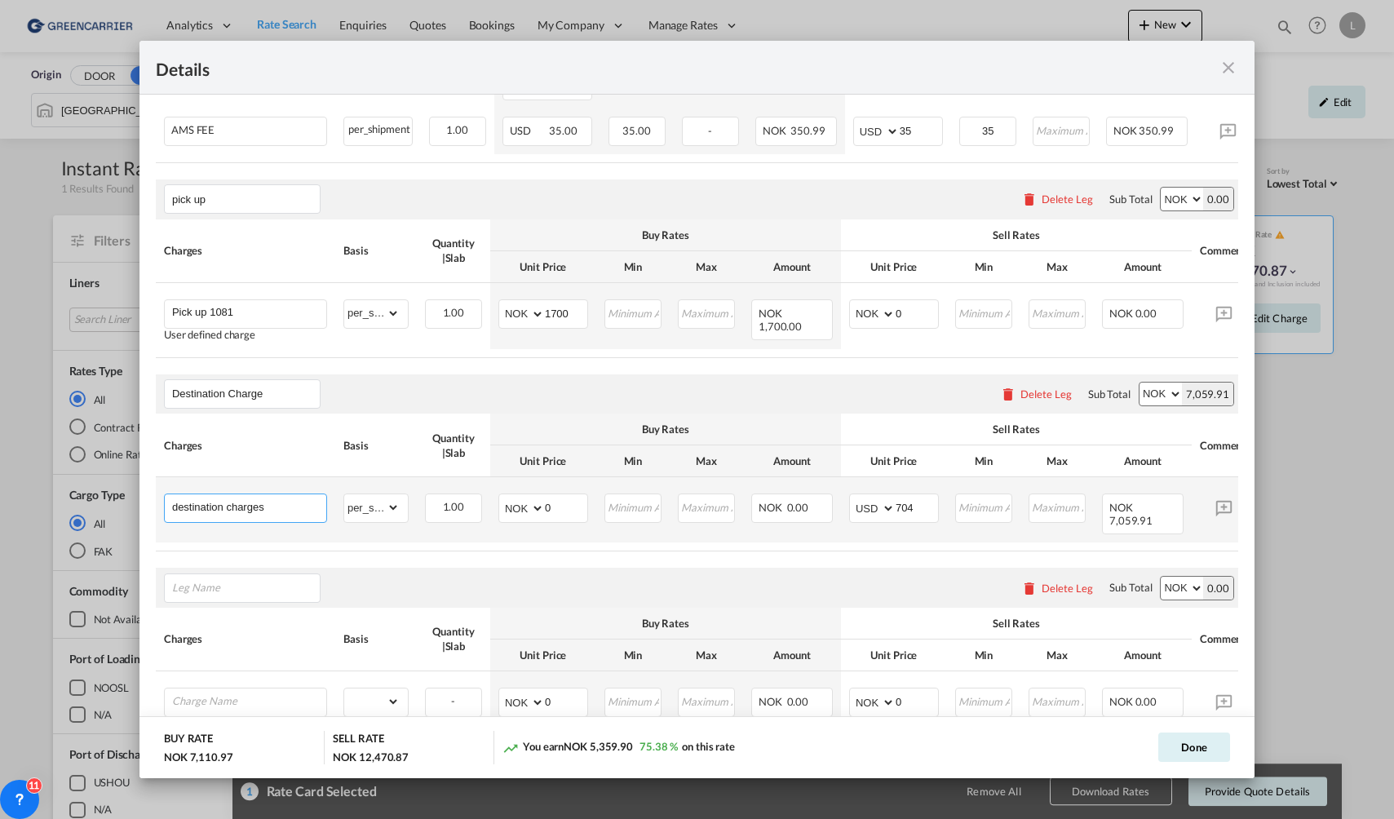
click at [291, 494] on input "destination charges" at bounding box center [249, 506] width 154 height 24
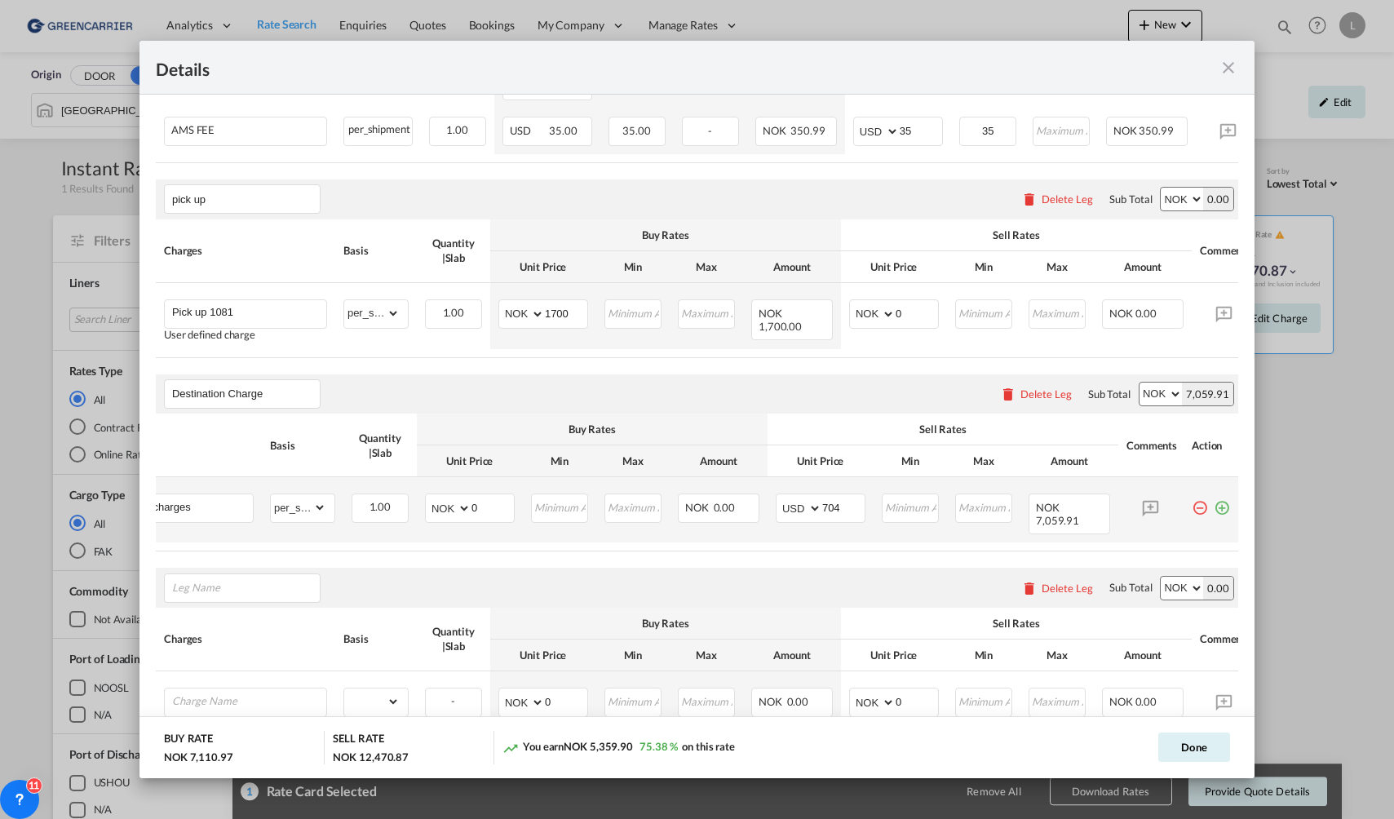
click at [1214, 494] on md-icon "icon-plus-circle-outline green-400-fg" at bounding box center [1222, 502] width 16 height 16
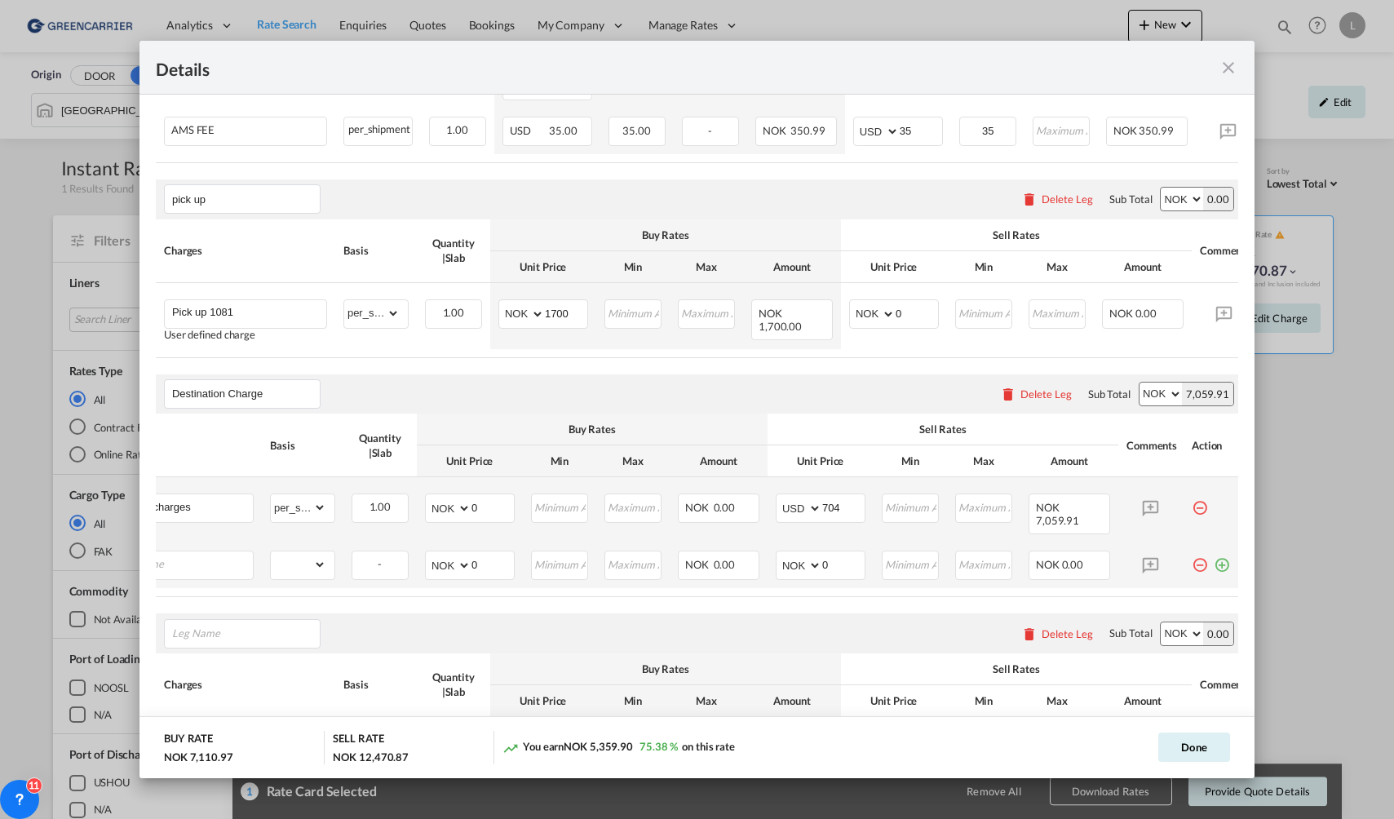
scroll to position [0, 16]
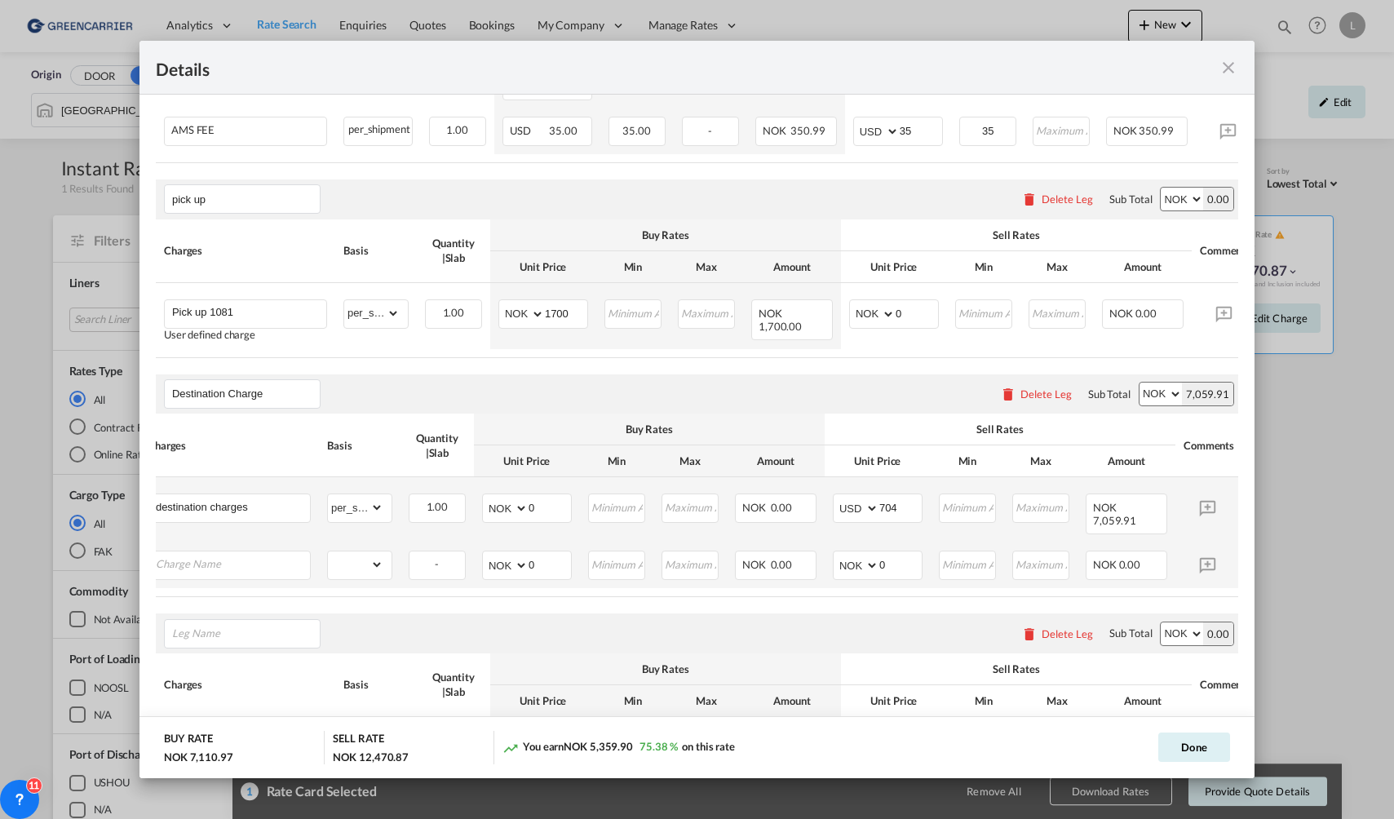
drag, startPoint x: 290, startPoint y: 565, endPoint x: 178, endPoint y: 553, distance: 112.4
click at [152, 560] on md-content "Main Freight Please enter leg name Leg Name Already Exists Download Source 1 Su…" at bounding box center [697, 234] width 1115 height 1339
click at [1042, 627] on div "Delete Leg" at bounding box center [1067, 633] width 51 height 13
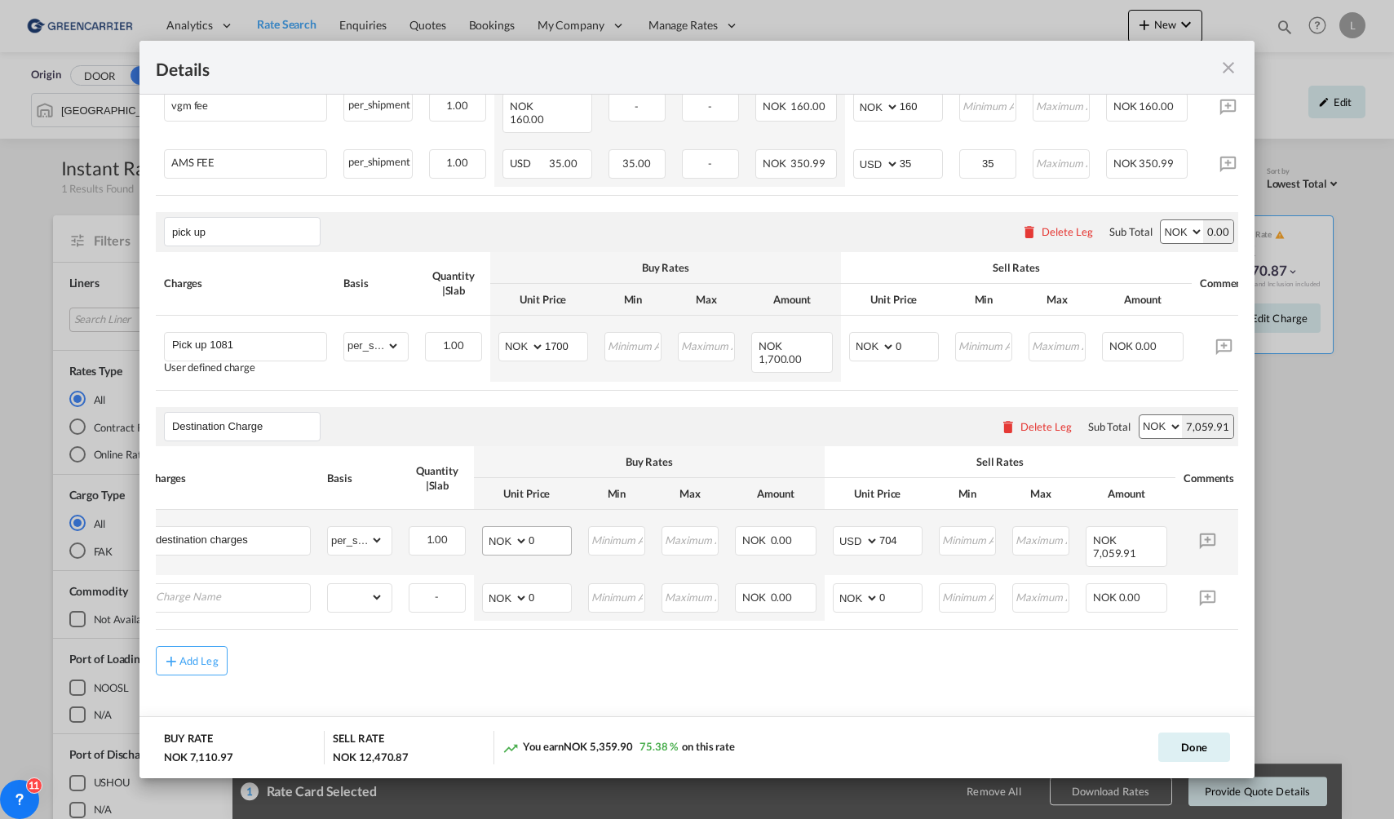
scroll to position [738, 0]
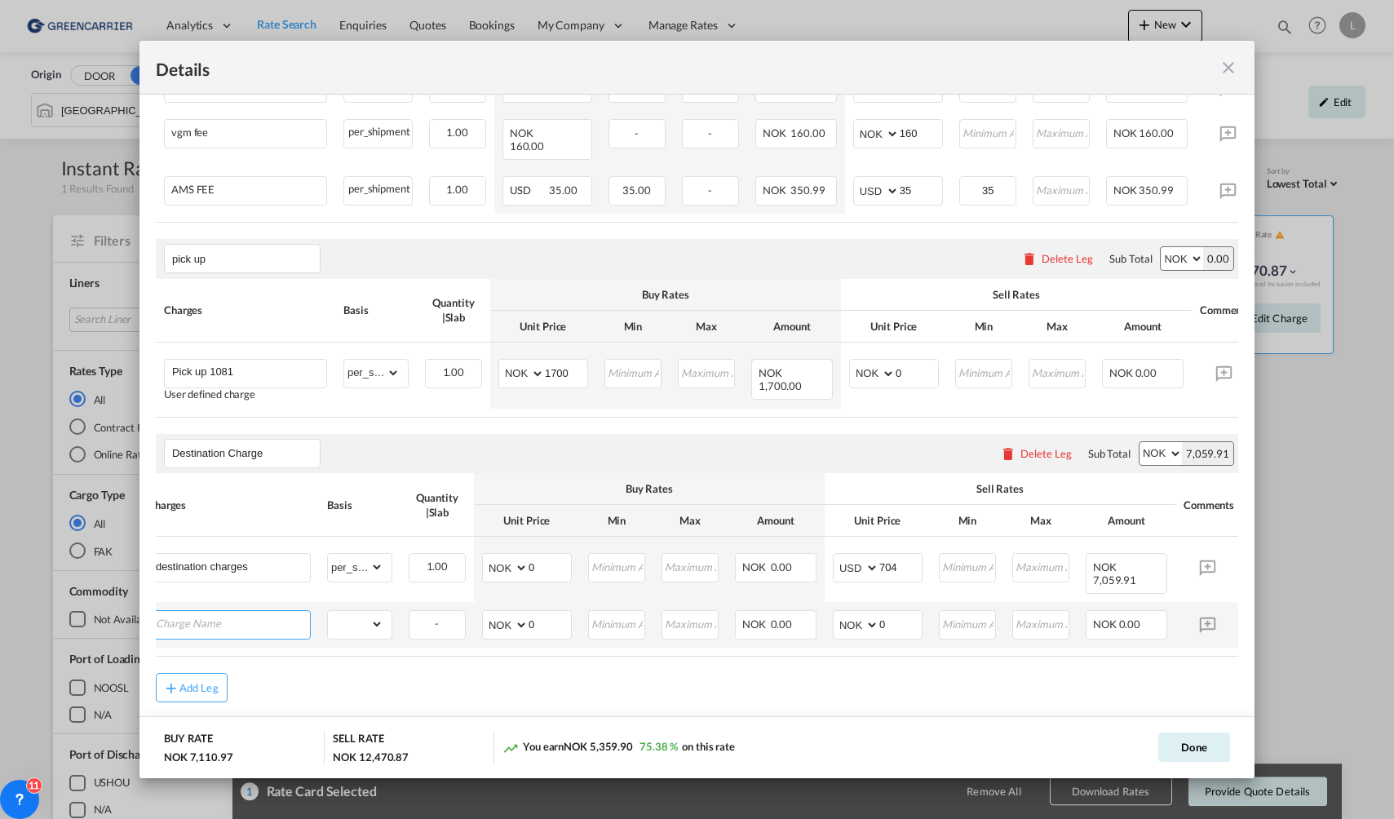
click at [240, 611] on input "Charge Name" at bounding box center [233, 623] width 154 height 24
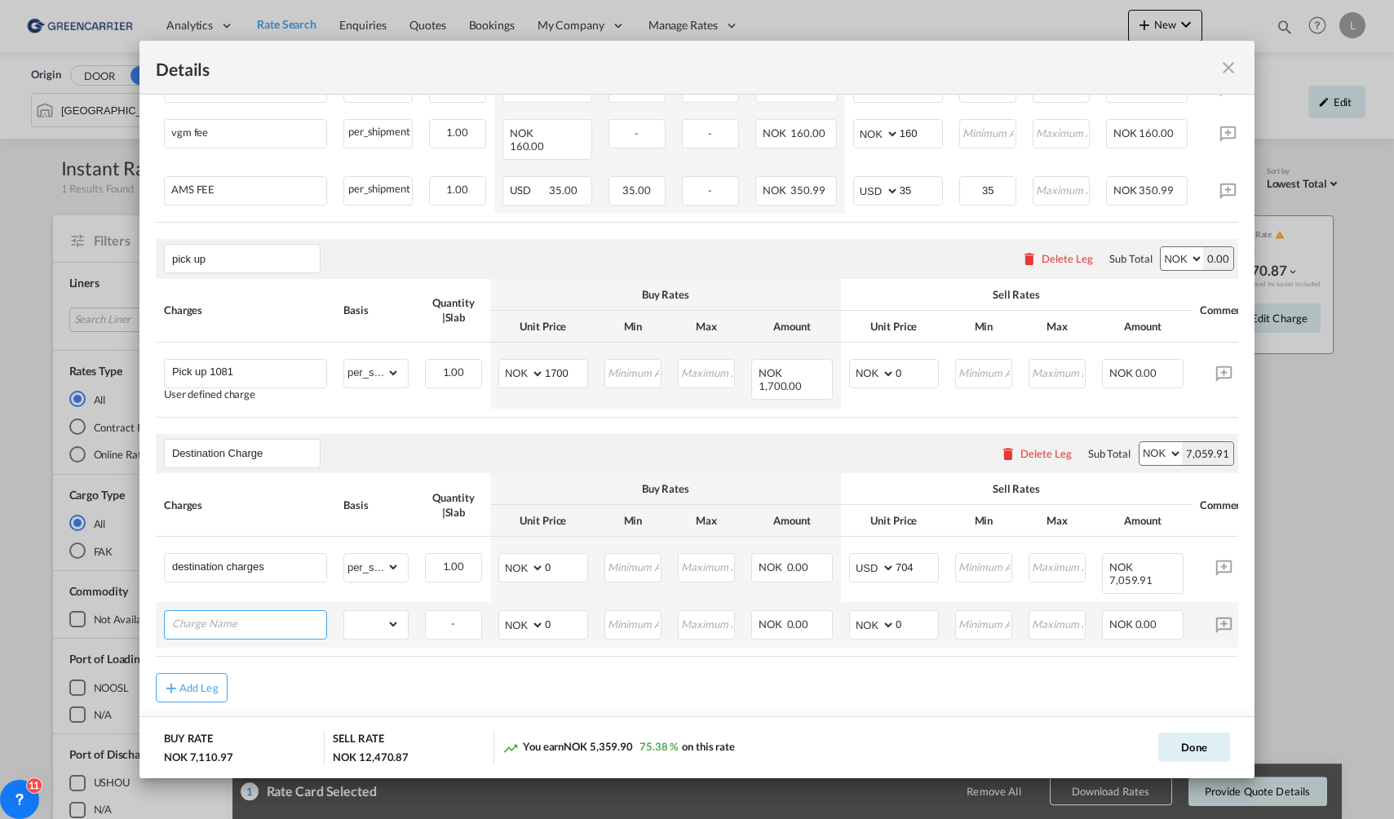
click at [223, 611] on input "Charge Name" at bounding box center [249, 623] width 154 height 24
click at [288, 658] on span "Destination Del [PERSON_NAME] Charge(DDC)" at bounding box center [303, 663] width 239 height 14
click at [308, 614] on div "collect" at bounding box center [306, 624] width 33 height 20
click at [264, 611] on input "Destination Delivery Charge(DDC)" at bounding box center [249, 623] width 154 height 24
type input "Destination Delivery Charge"
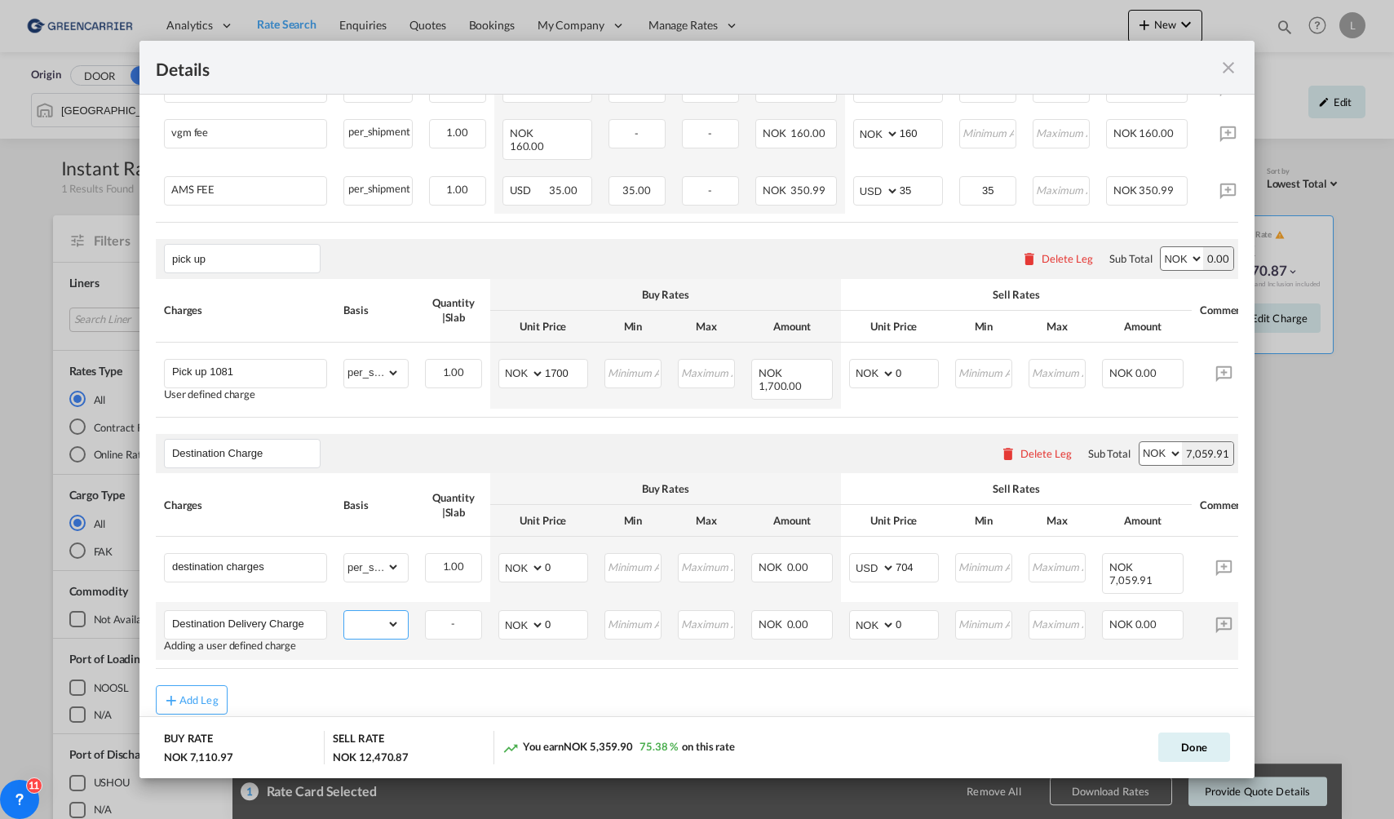
click at [379, 611] on select "gross_weight volumetric_weight per_shipment per_bl per_km per_hawb per_kg flat …" at bounding box center [371, 624] width 55 height 26
select select "per_shipment"
click at [344, 611] on select "gross_weight volumetric_weight per_shipment per_bl per_km per_hawb per_kg flat …" at bounding box center [371, 624] width 55 height 26
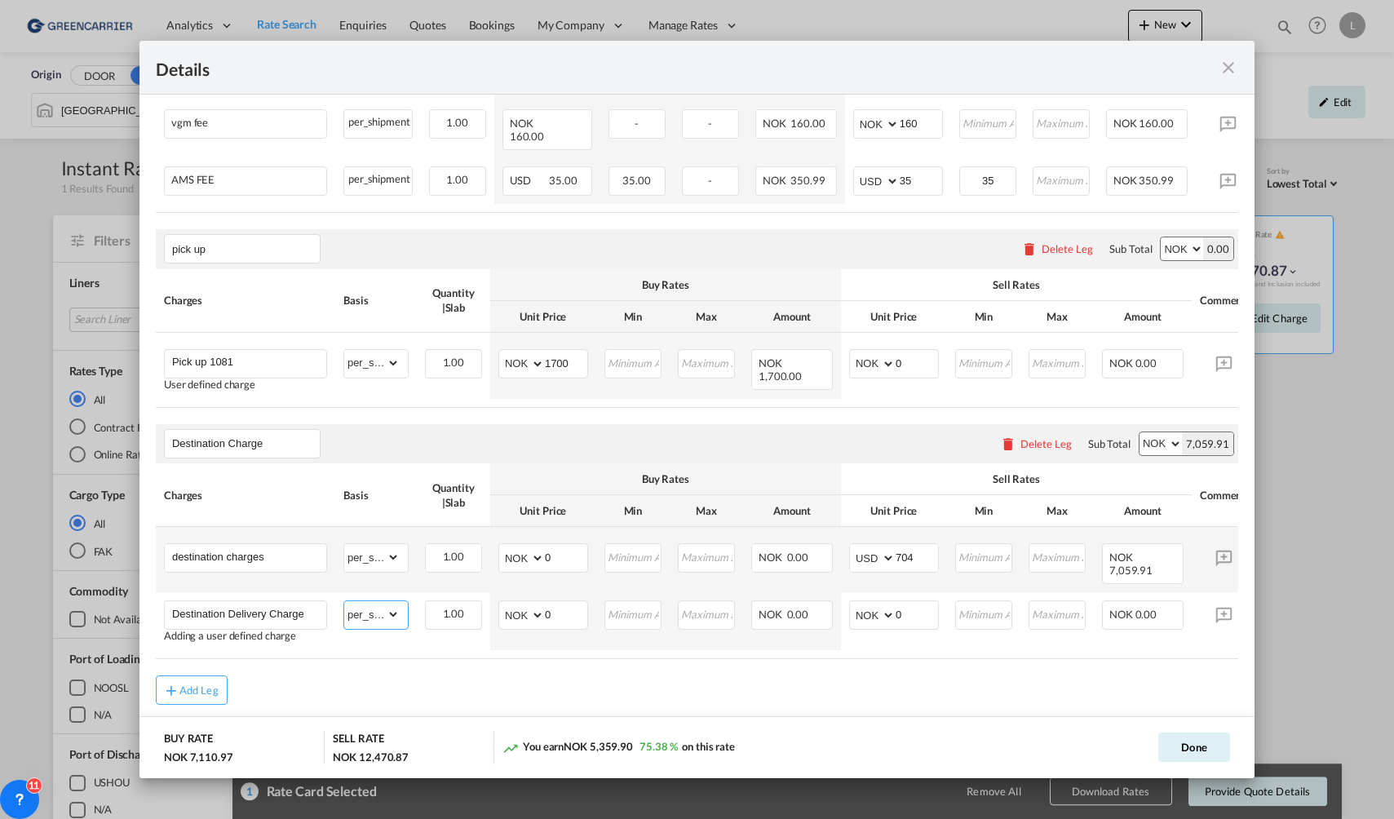
scroll to position [750, 0]
click at [875, 601] on select "AED AFN ALL AMD ANG AOA ARS AUD AWG AZN BAM BBD BDT BGN BHD BIF BMD BND [PERSON…" at bounding box center [874, 612] width 42 height 23
select select "string:USD"
click at [853, 601] on select "AED AFN ALL AMD ANG AOA ARS AUD AWG AZN BAM BBD BDT BGN BHD BIF BMD BND [PERSON…" at bounding box center [874, 612] width 42 height 23
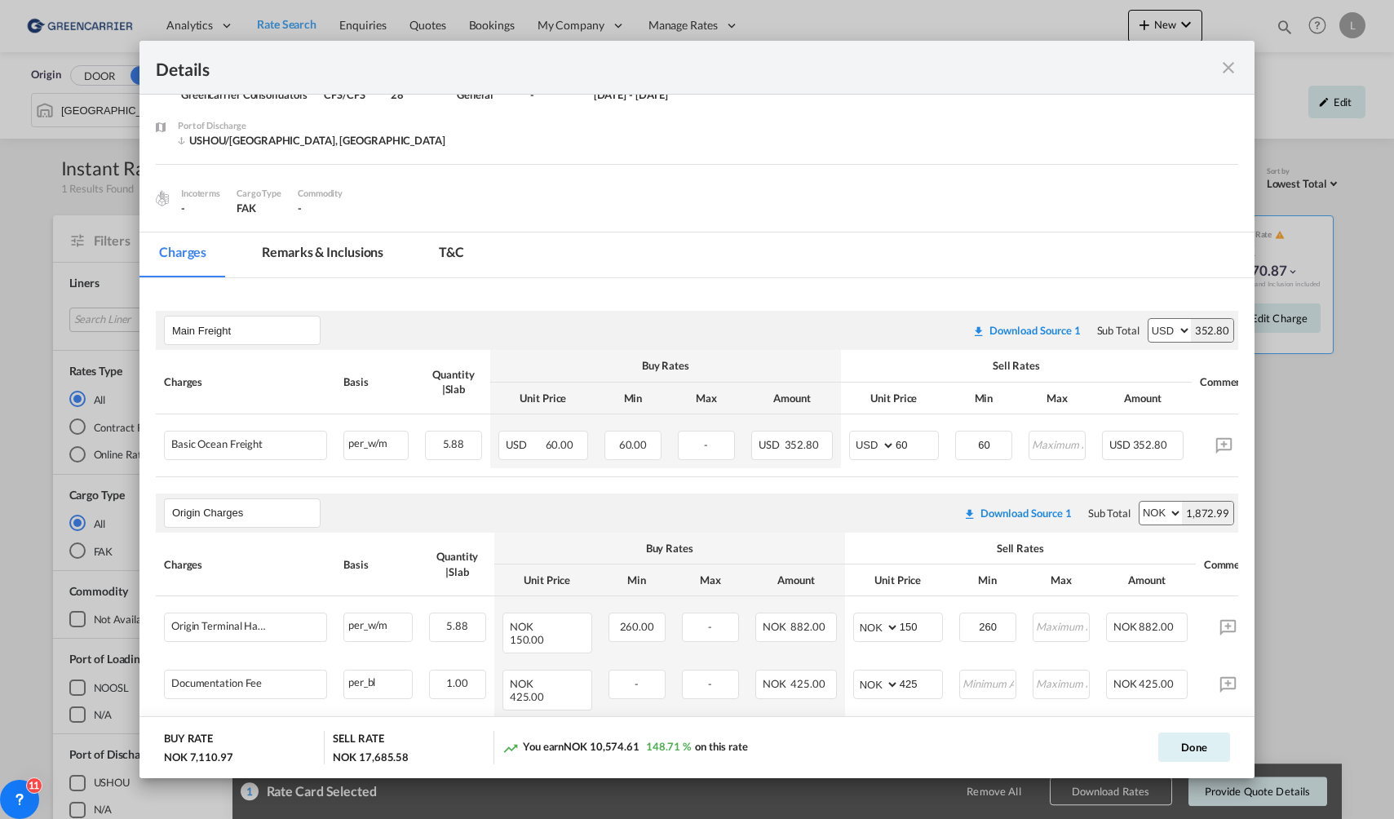
scroll to position [97, 0]
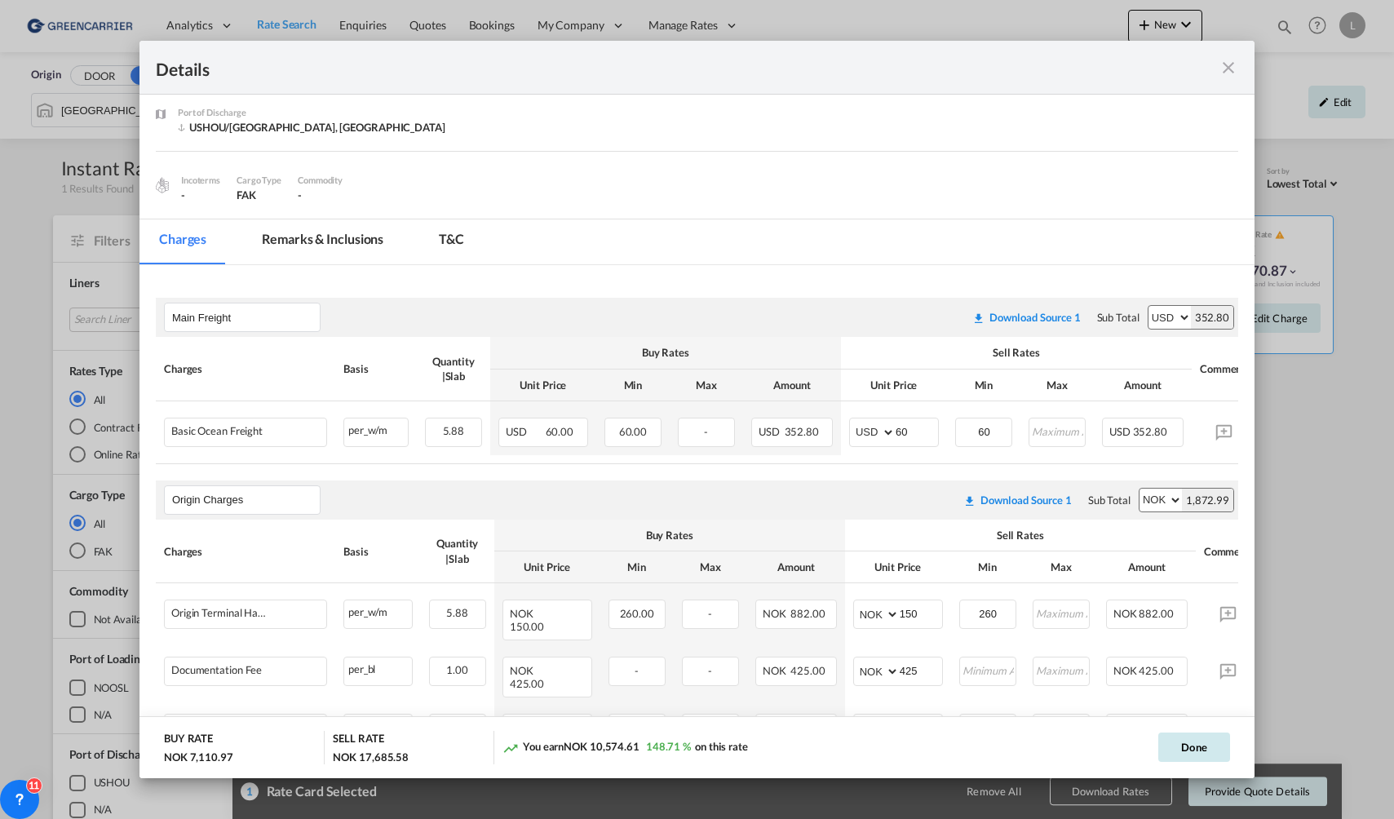
type input "520"
click at [1176, 738] on button "Done" at bounding box center [1195, 747] width 72 height 29
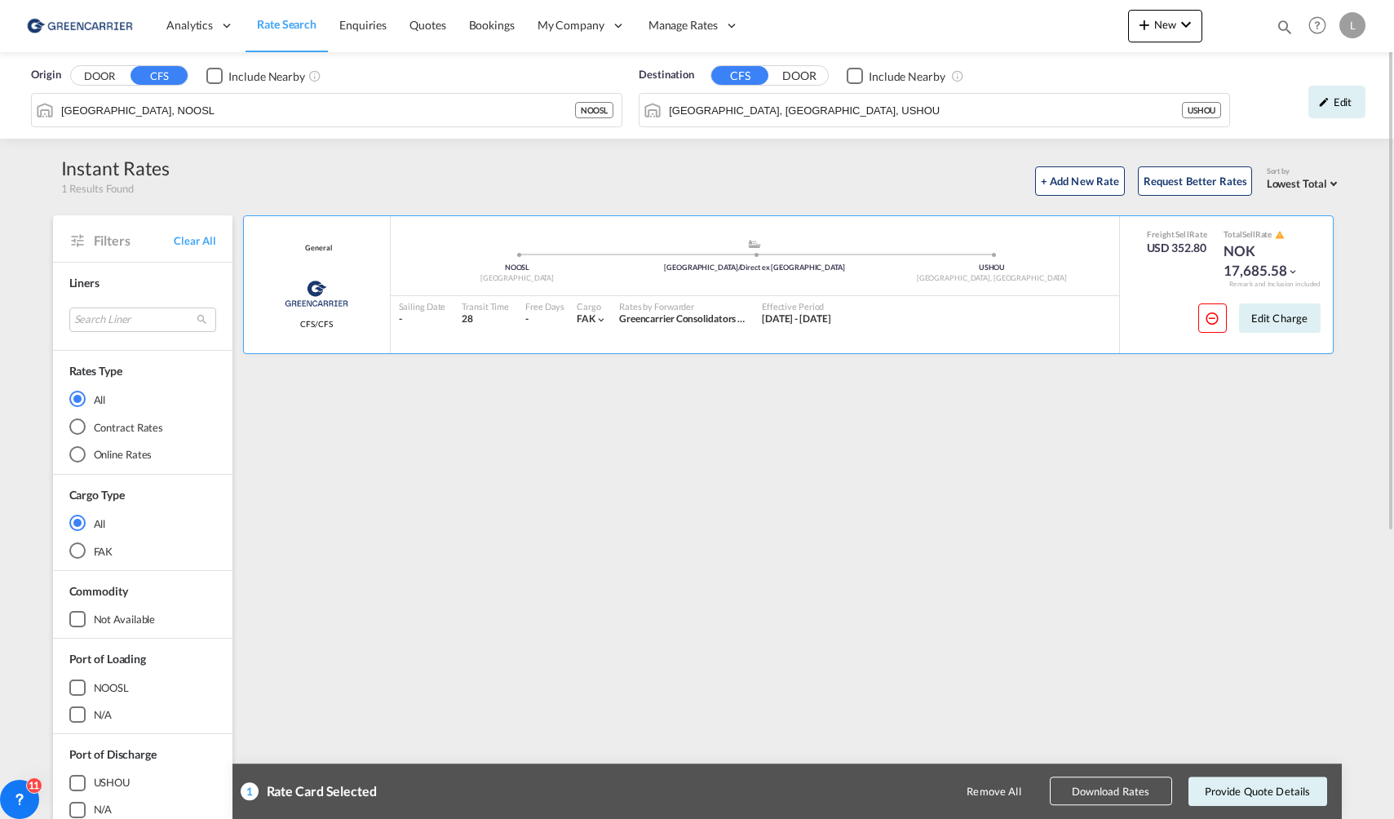
click at [1095, 791] on button "Download Rates" at bounding box center [1111, 792] width 122 height 29
